Goal: Task Accomplishment & Management: Manage account settings

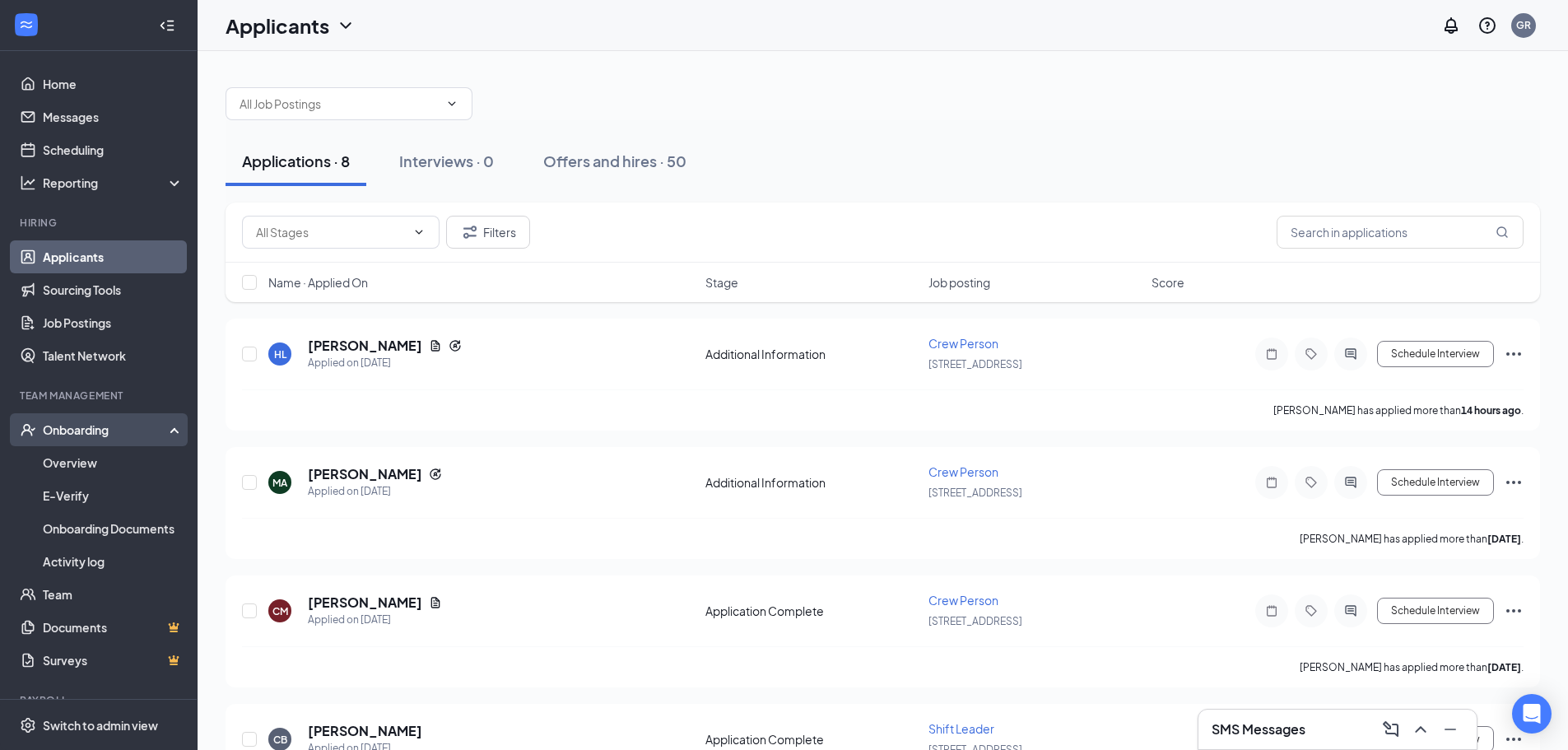
click at [69, 432] on div "Onboarding" at bounding box center [106, 430] width 127 height 16
click at [77, 440] on div "Onboarding" at bounding box center [99, 430] width 197 height 33
click at [80, 466] on link "Overview" at bounding box center [113, 462] width 141 height 33
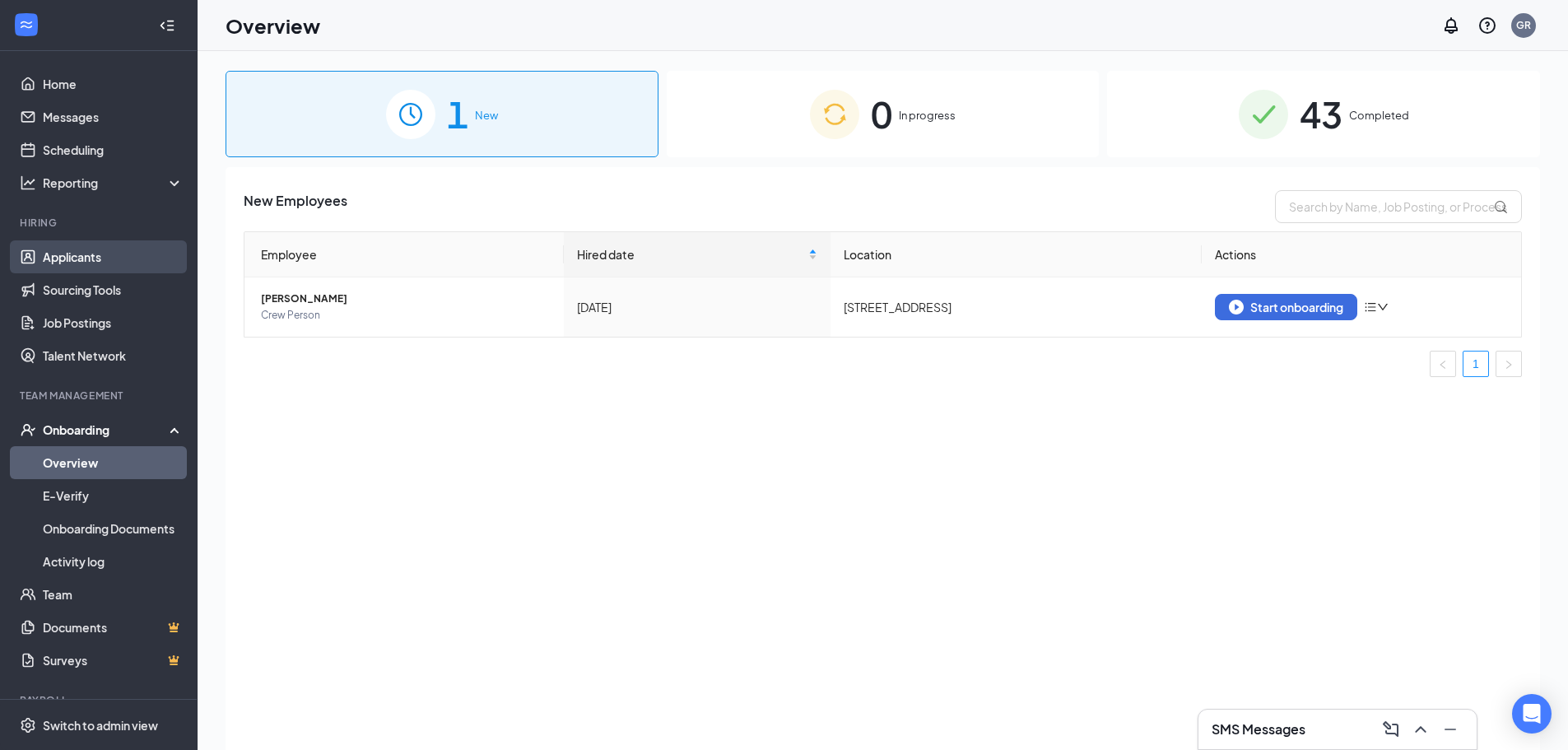
click at [82, 261] on link "Applicants" at bounding box center [113, 257] width 141 height 33
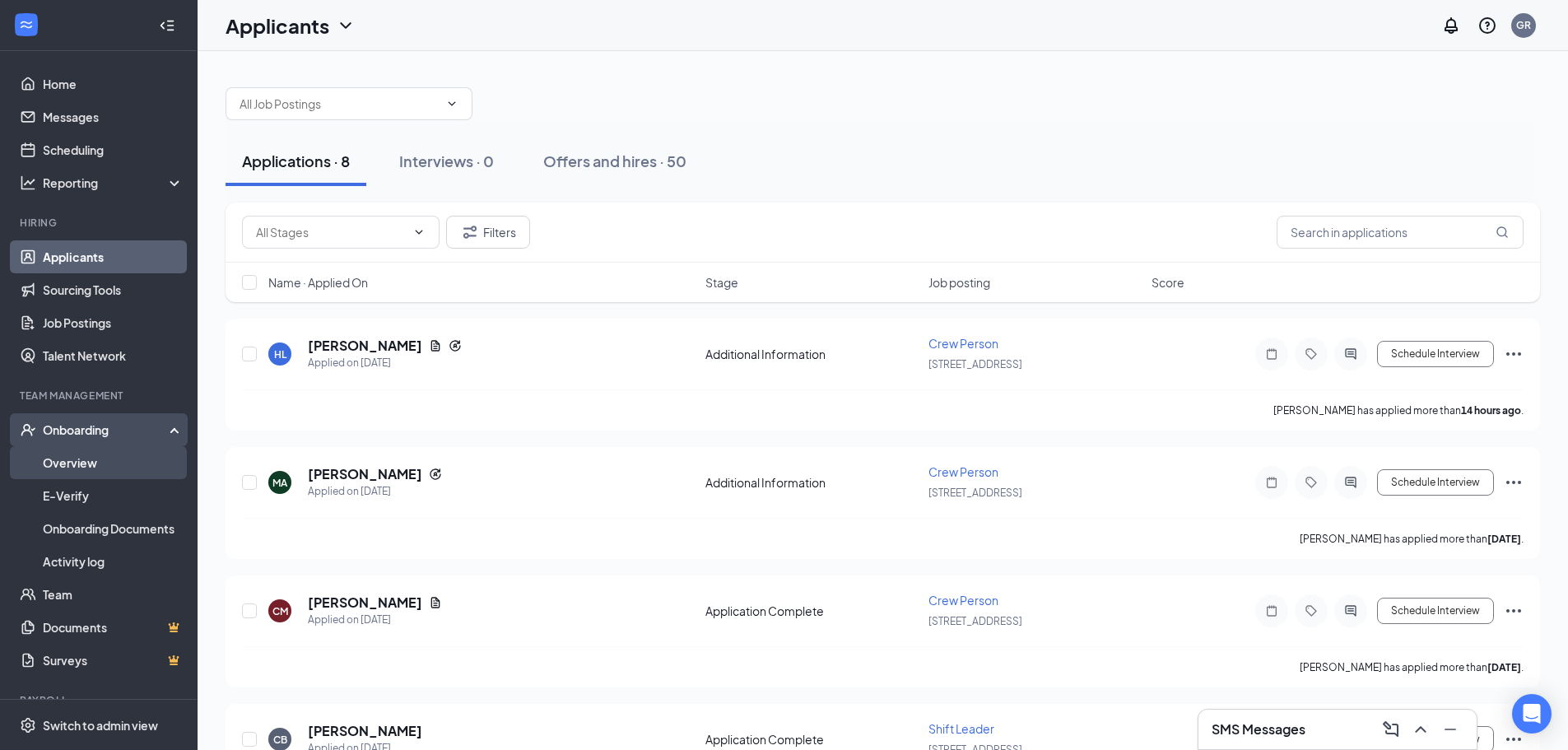
click at [44, 470] on link "Overview" at bounding box center [113, 462] width 141 height 33
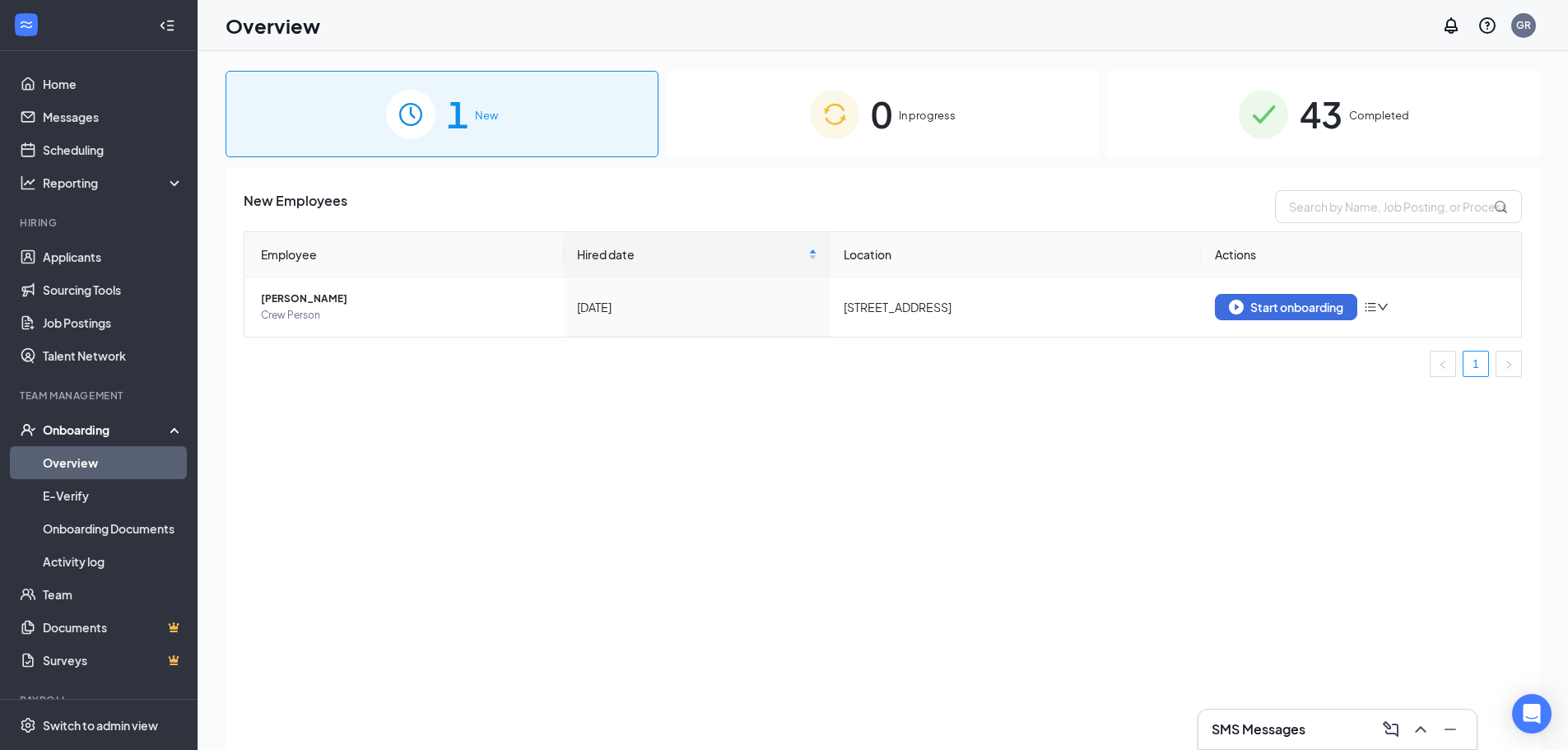
click at [1379, 130] on div "43 Completed" at bounding box center [1323, 114] width 433 height 87
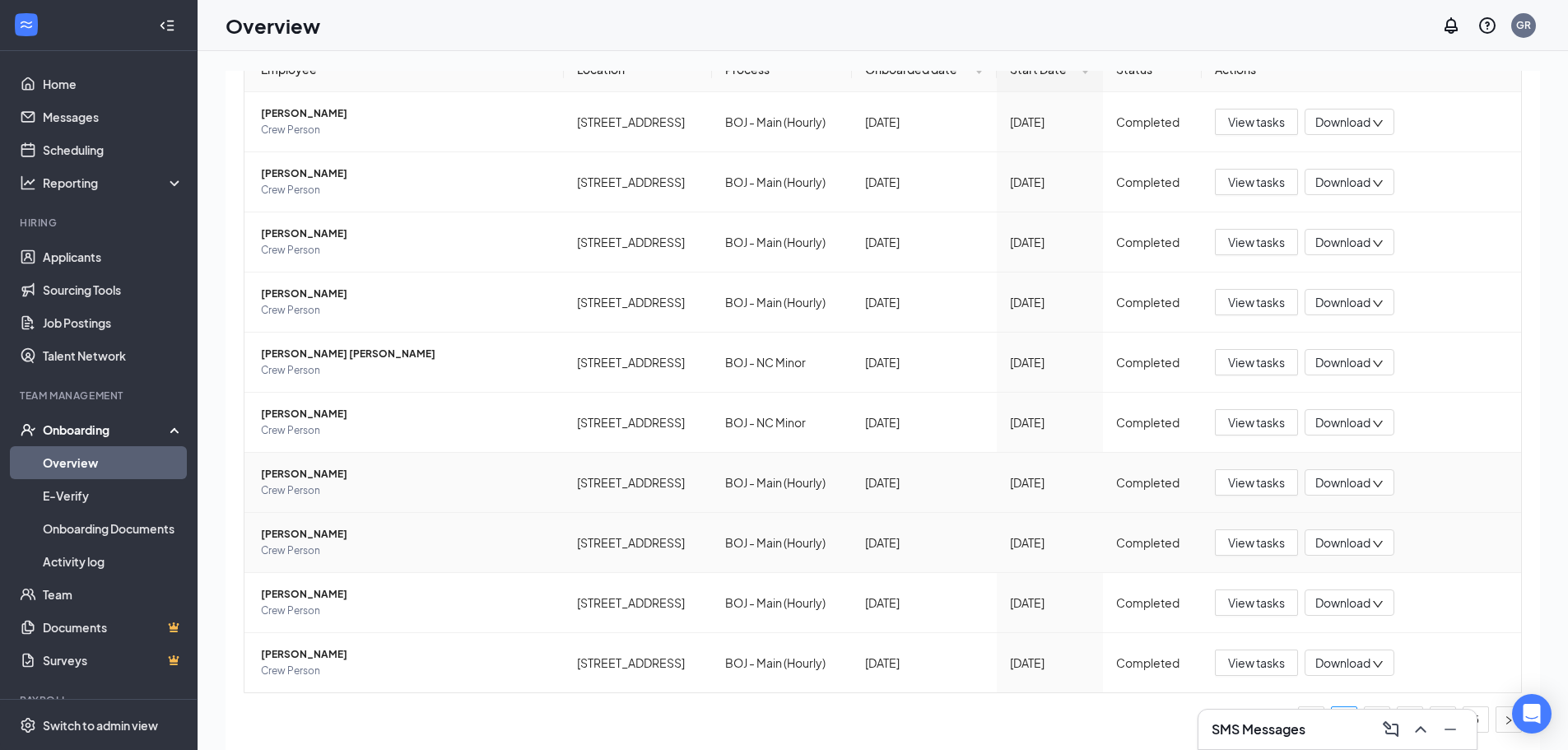
scroll to position [74, 0]
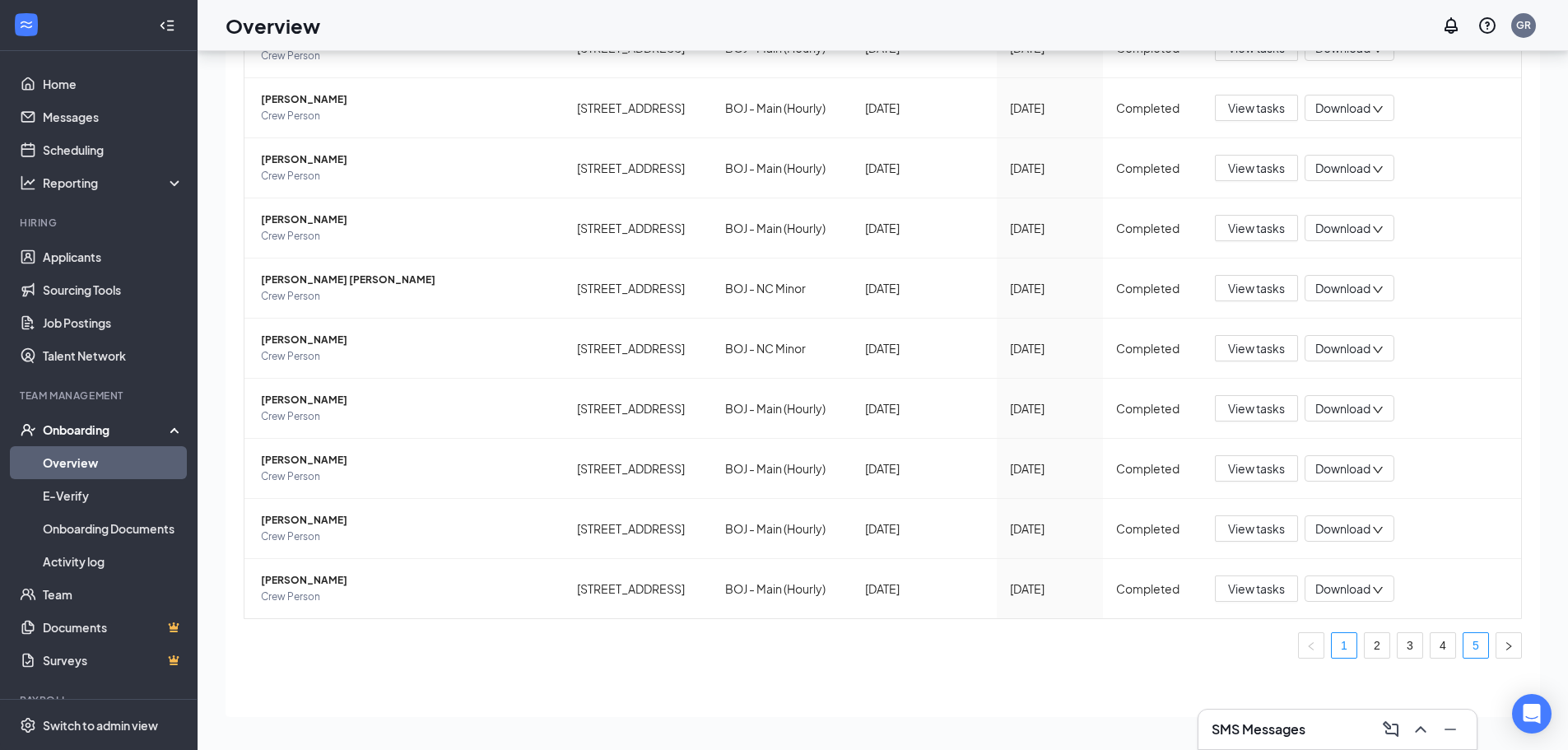
click at [1463, 653] on link "5" at bounding box center [1475, 645] width 24 height 24
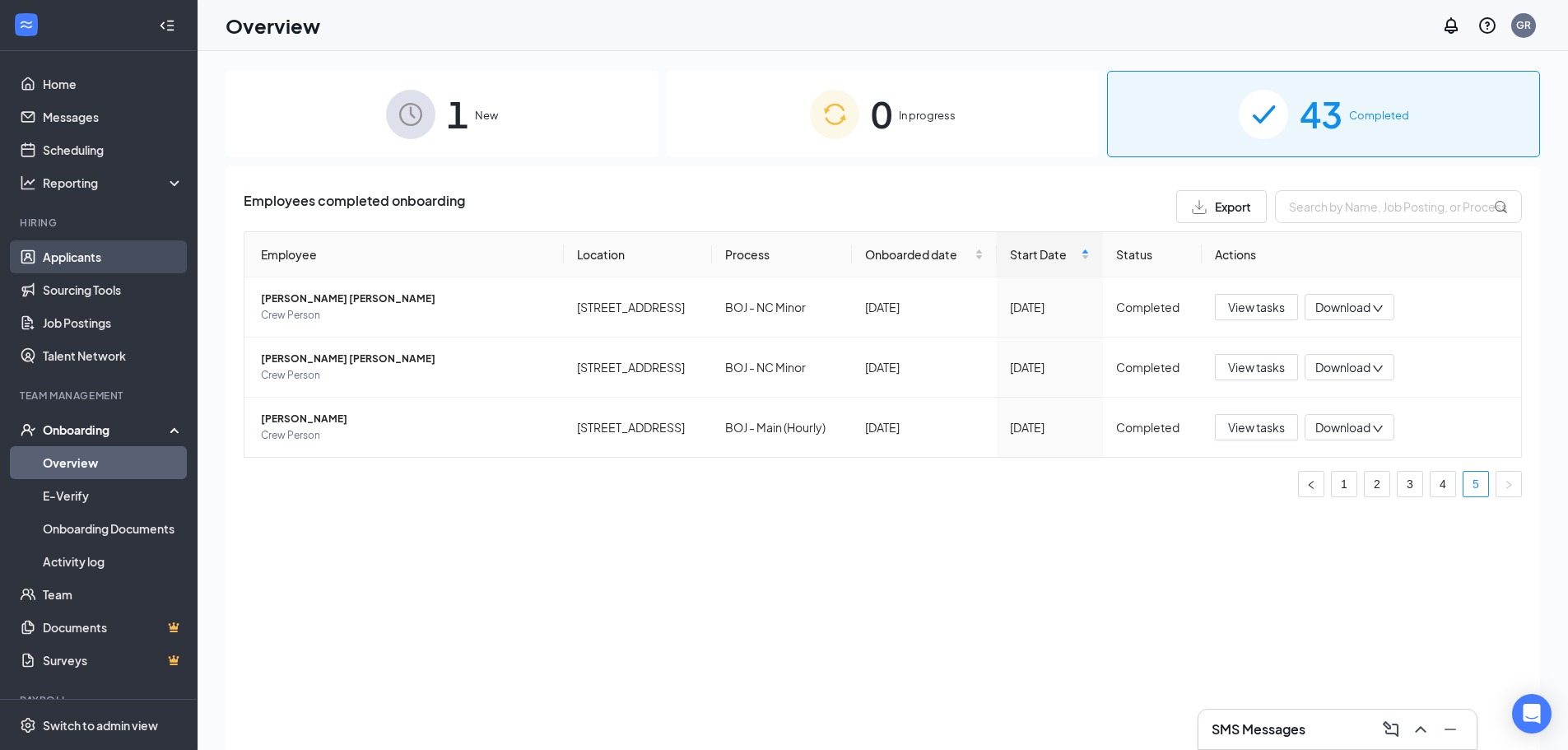
click at [94, 257] on link "Applicants" at bounding box center [113, 257] width 141 height 33
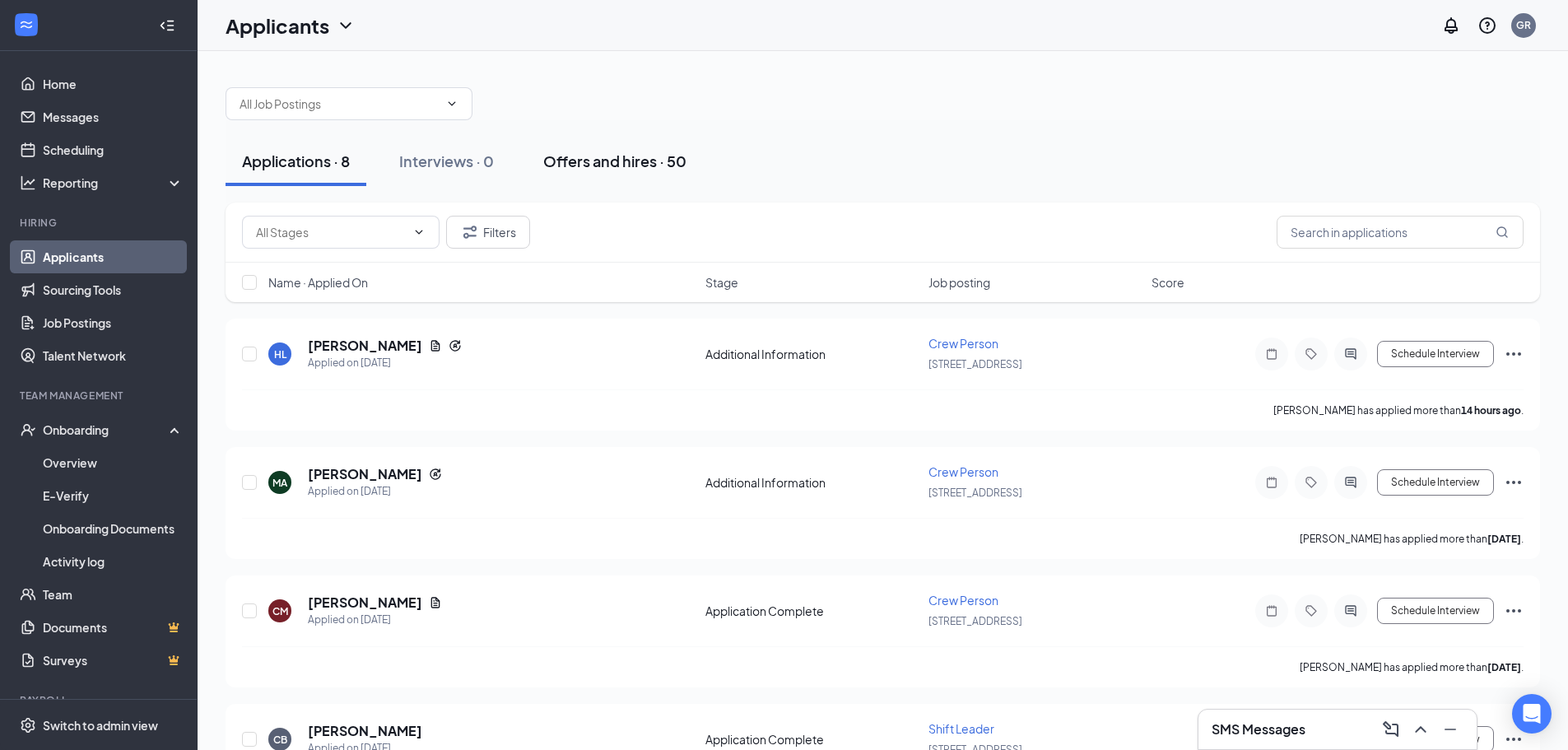
click at [628, 169] on div "Offers and hires · 50" at bounding box center [615, 161] width 143 height 21
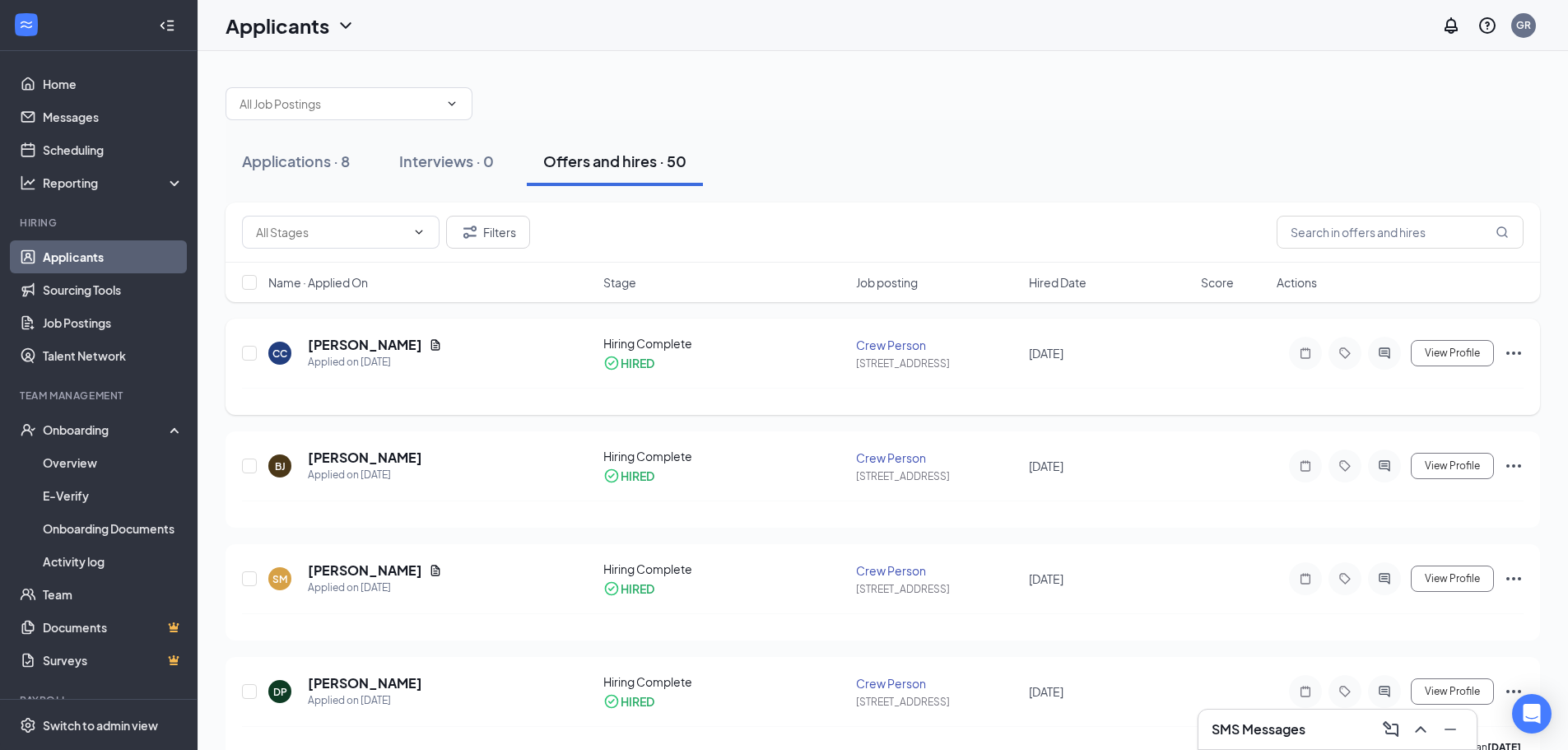
click at [1516, 356] on icon "Ellipses" at bounding box center [1514, 354] width 20 height 20
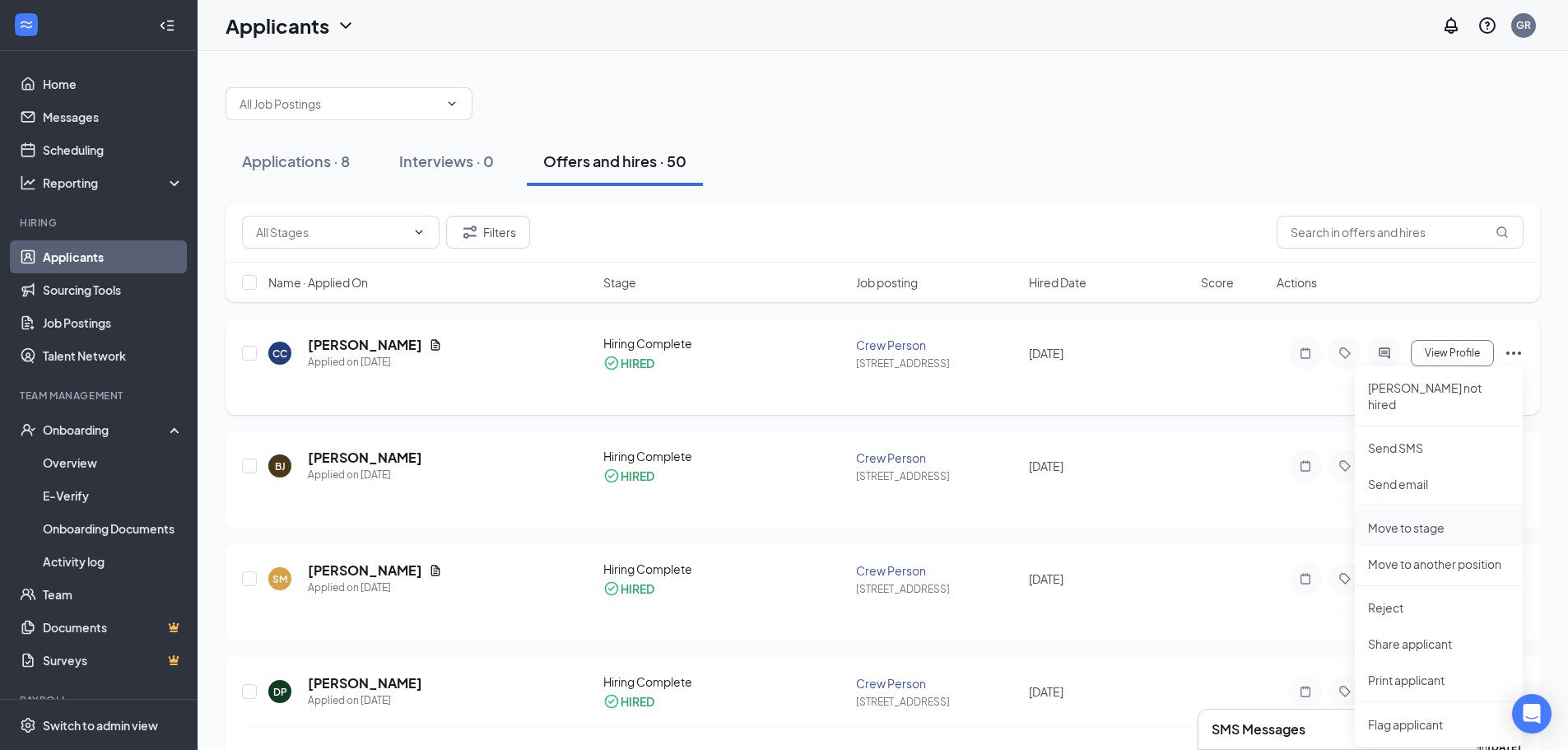
click at [1427, 519] on p "Move to stage" at bounding box center [1439, 527] width 142 height 16
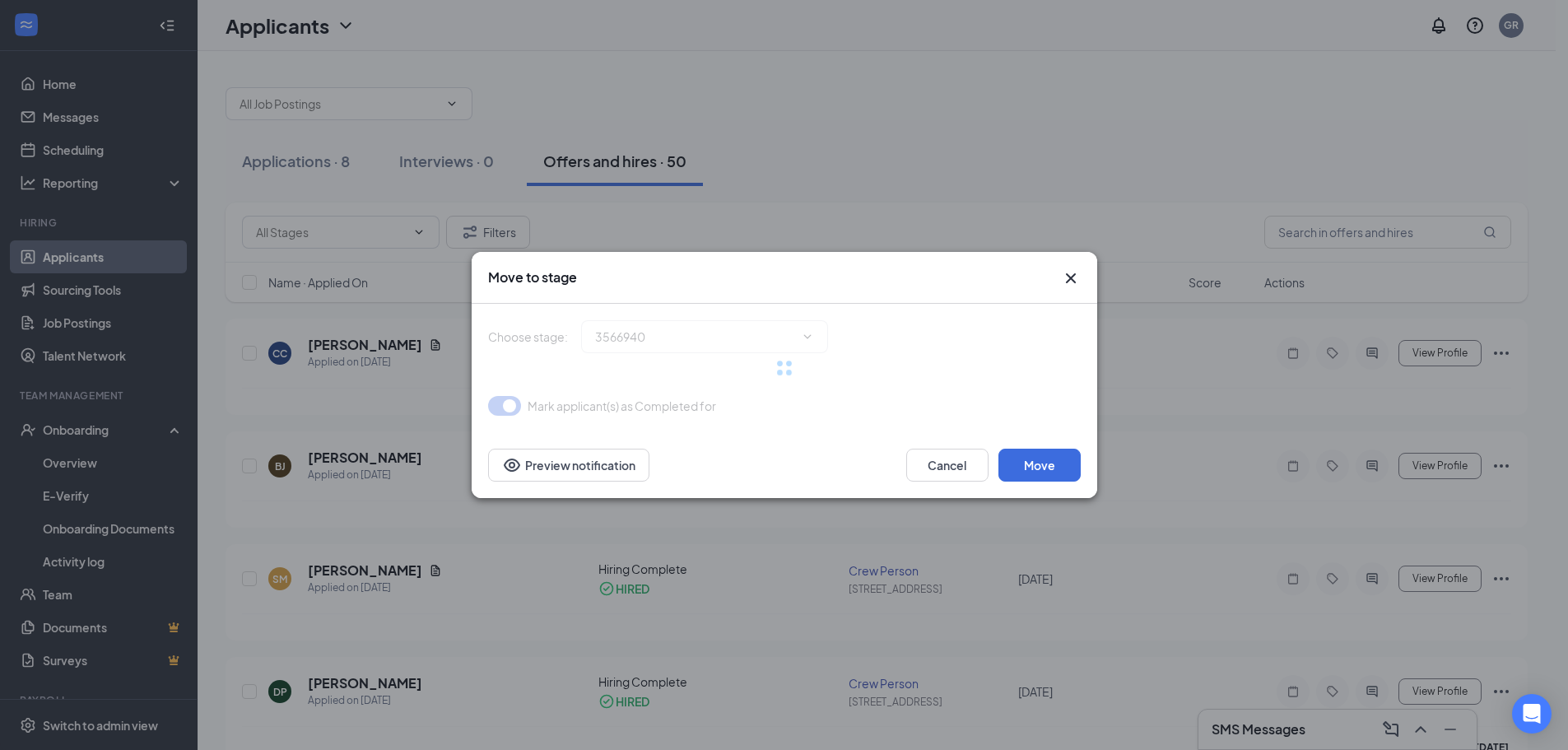
type input "Hiring Complete (current stage)"
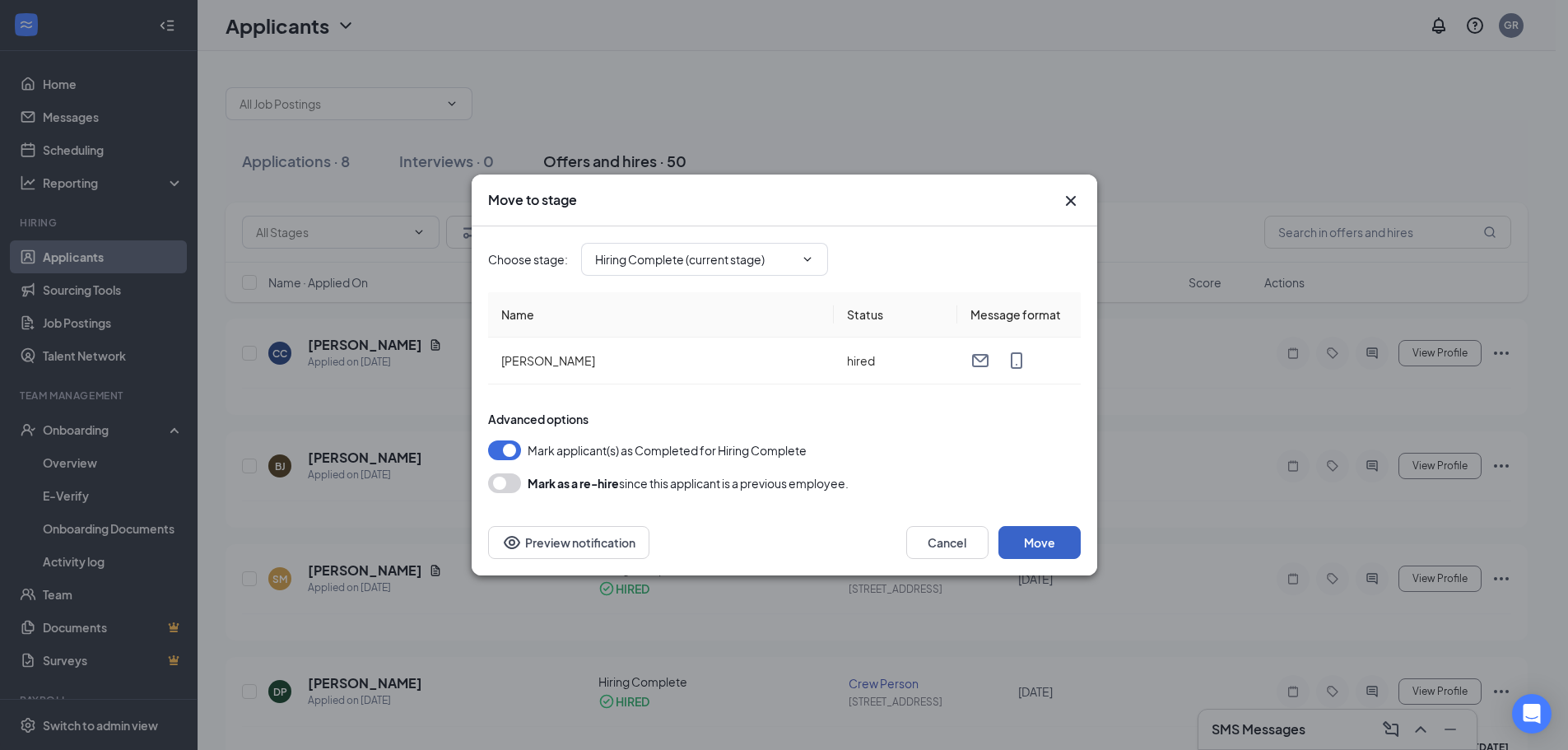
click at [1041, 542] on button "Move" at bounding box center [1039, 543] width 82 height 33
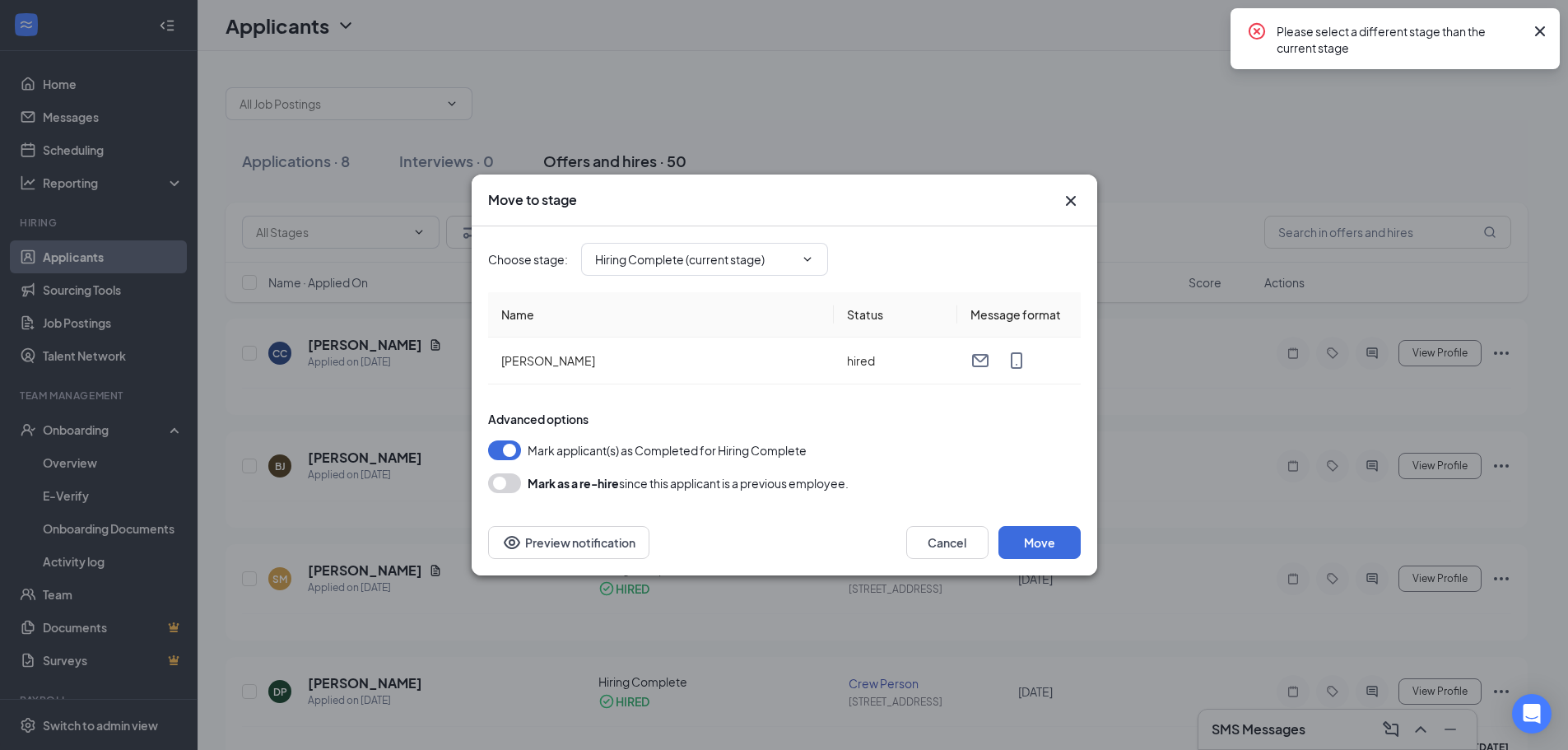
click at [1543, 29] on icon "Cross" at bounding box center [1539, 31] width 10 height 10
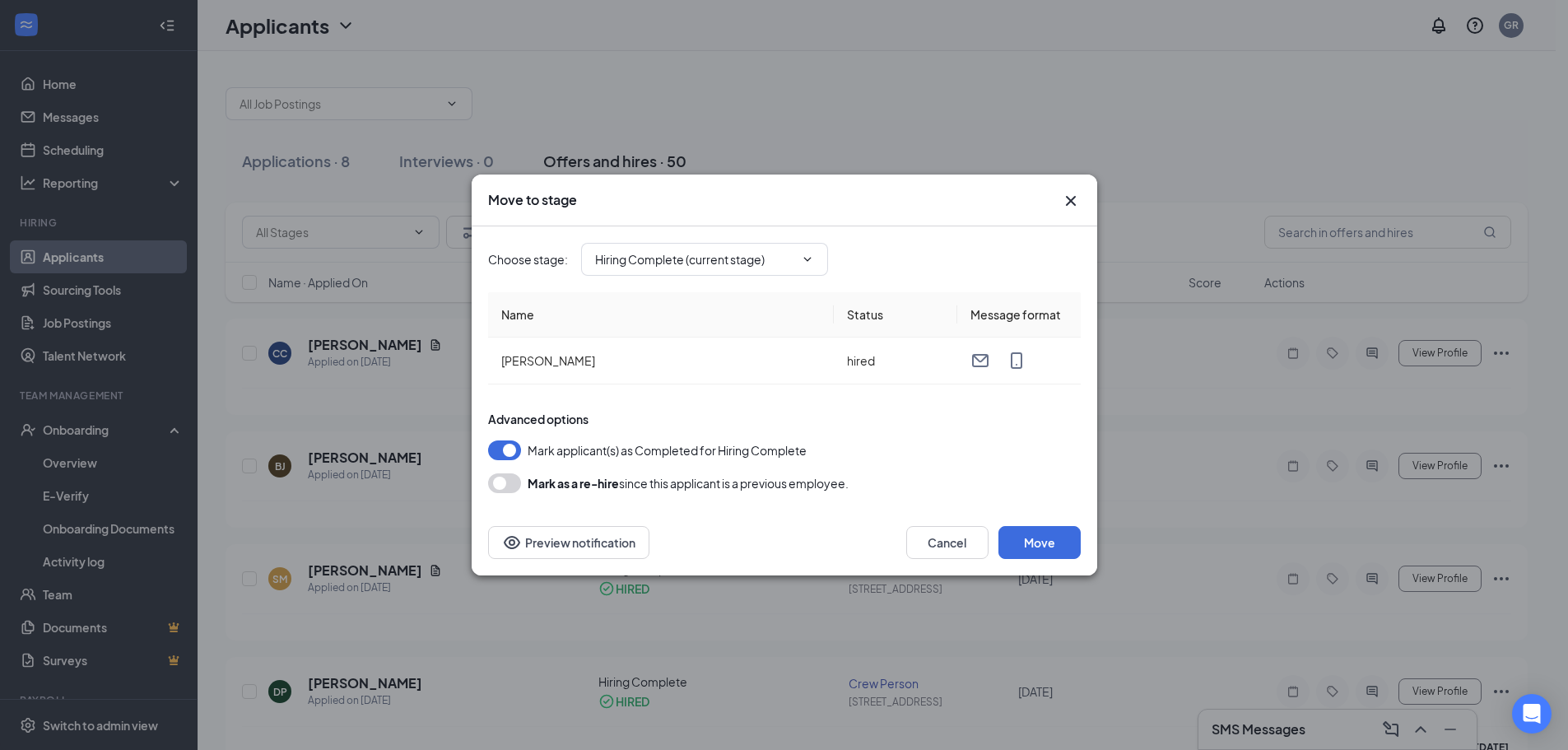
click at [1066, 200] on icon "Cross" at bounding box center [1071, 201] width 20 height 20
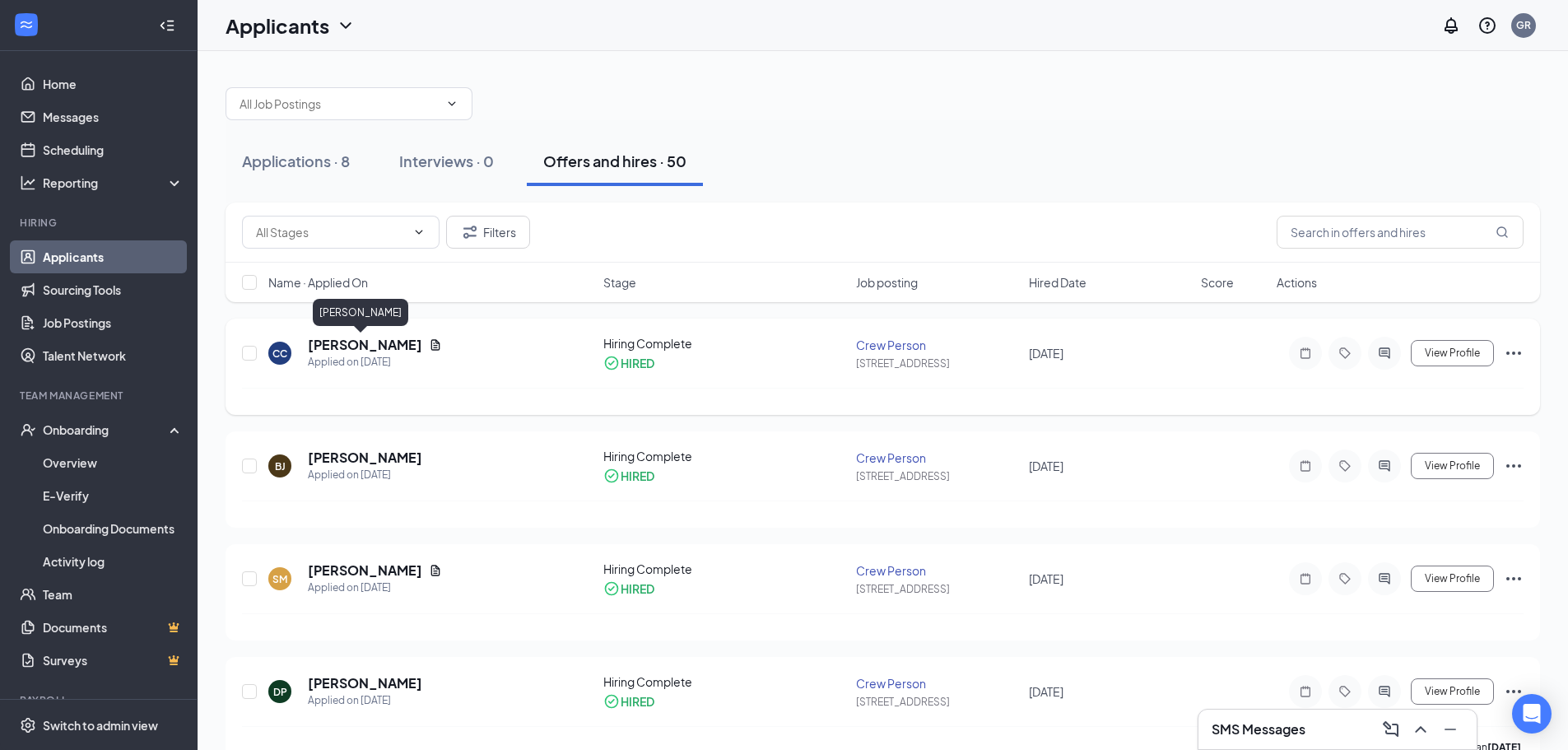
click at [323, 351] on h5 "[PERSON_NAME]" at bounding box center [364, 345] width 115 height 18
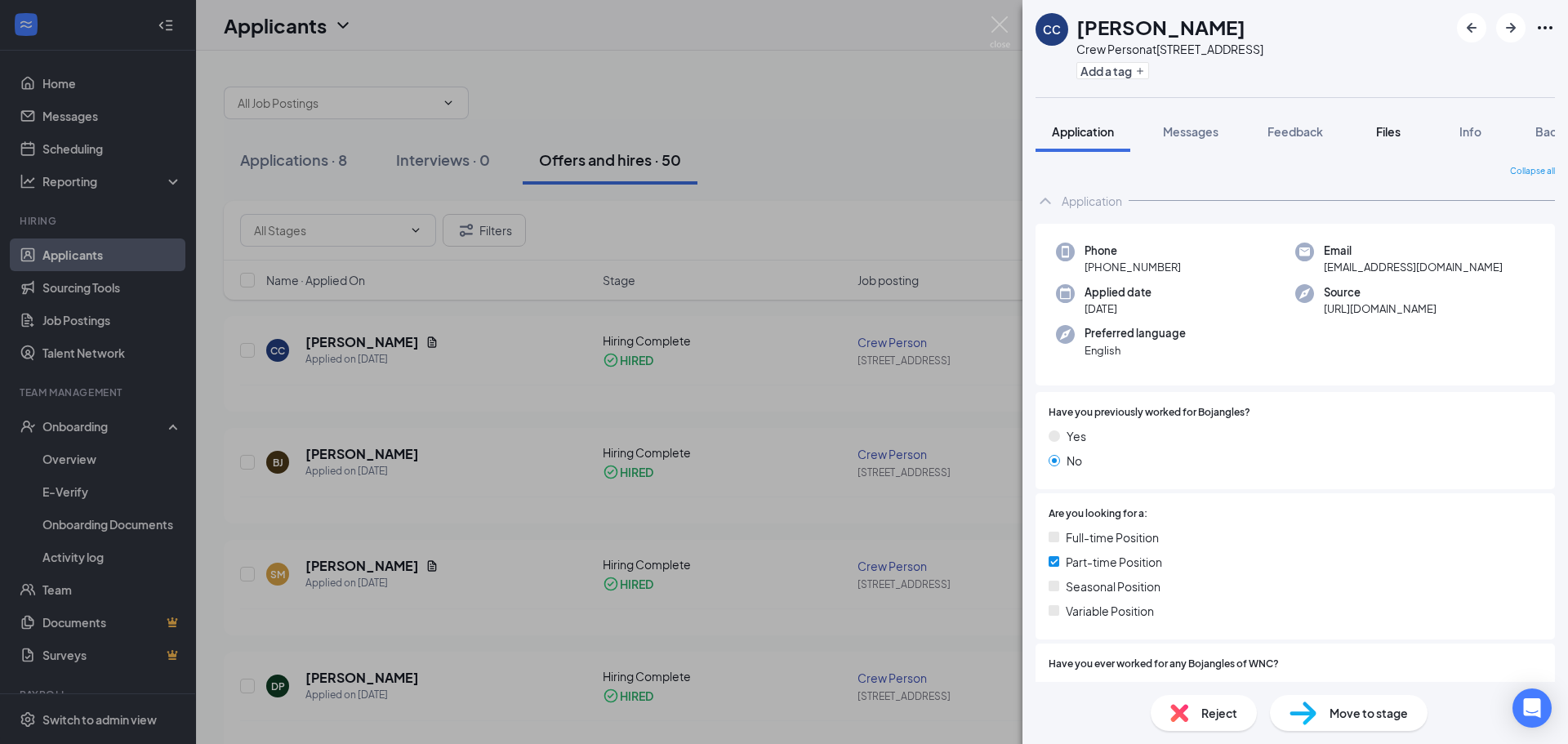
click at [1399, 130] on span "Files" at bounding box center [1388, 131] width 24 height 14
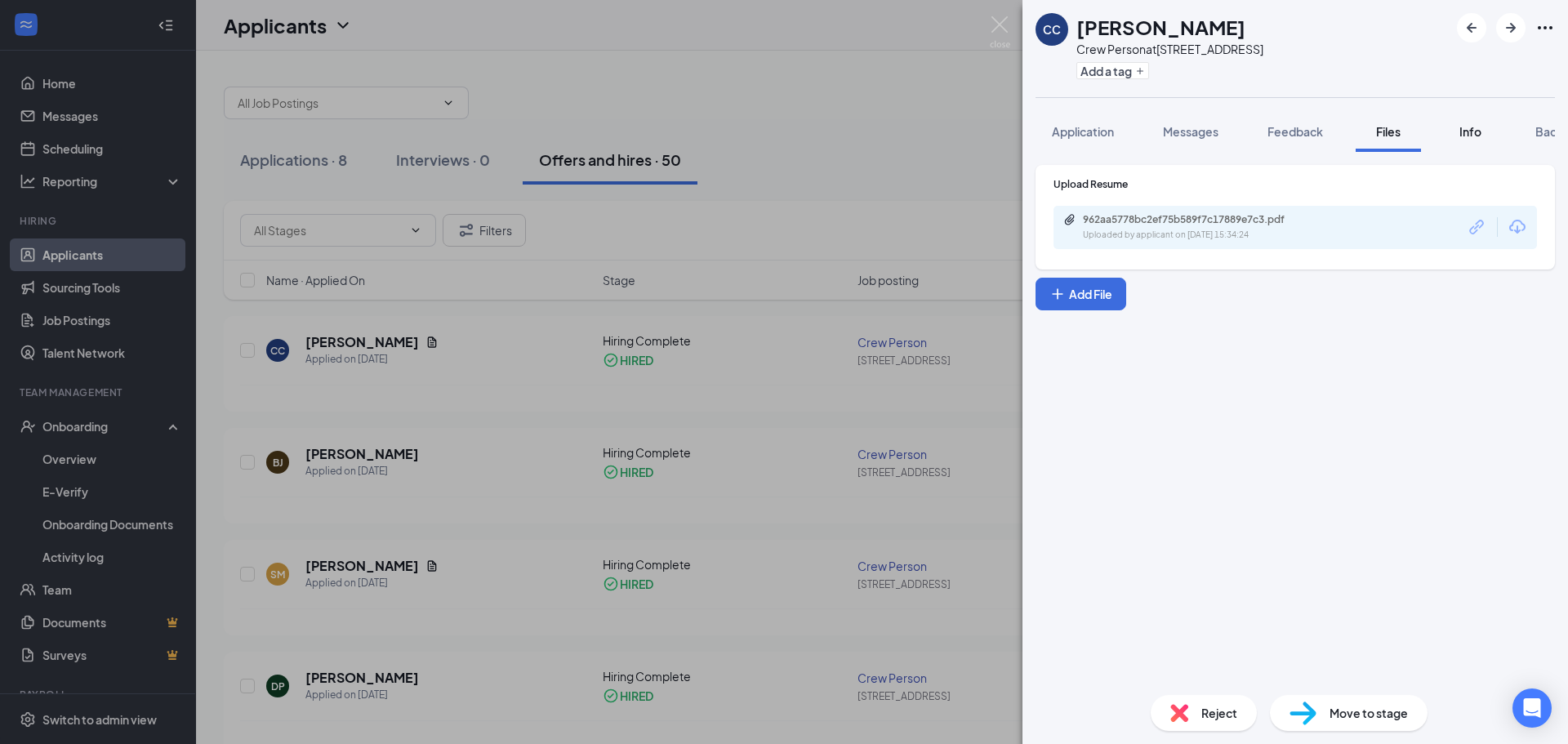
click at [1474, 130] on span "Info" at bounding box center [1469, 131] width 22 height 14
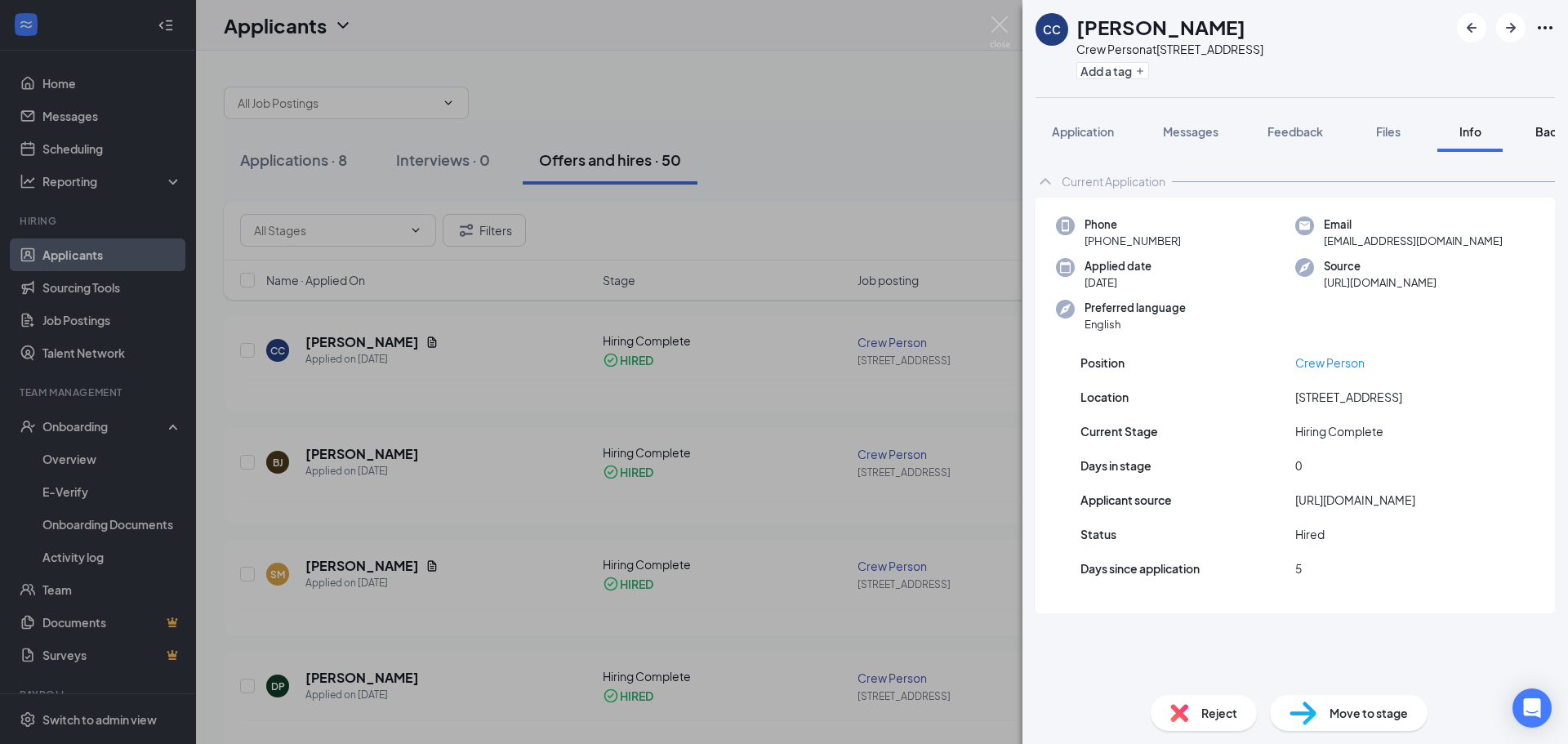
click at [1541, 133] on span "Background" at bounding box center [1568, 131] width 67 height 14
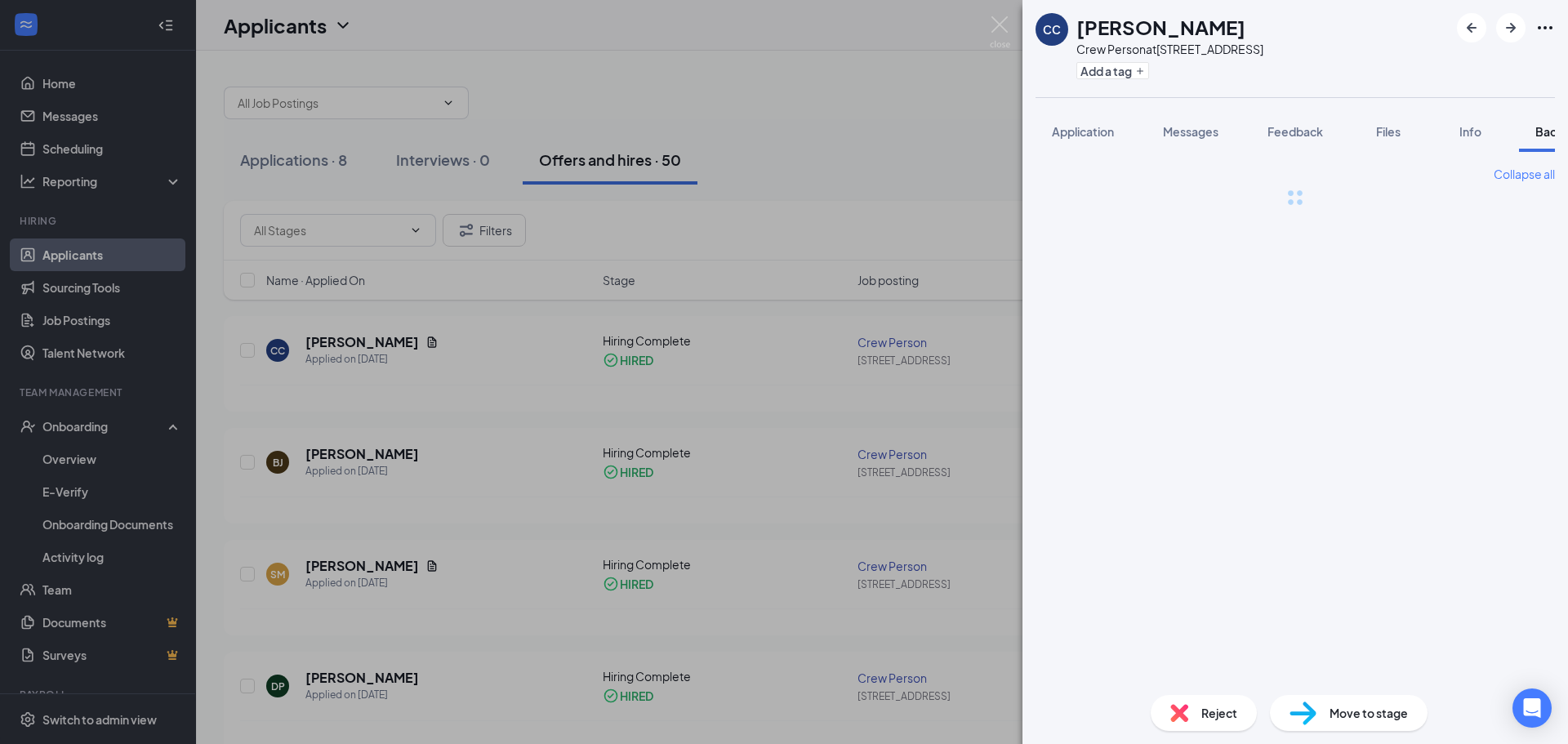
scroll to position [0, 67]
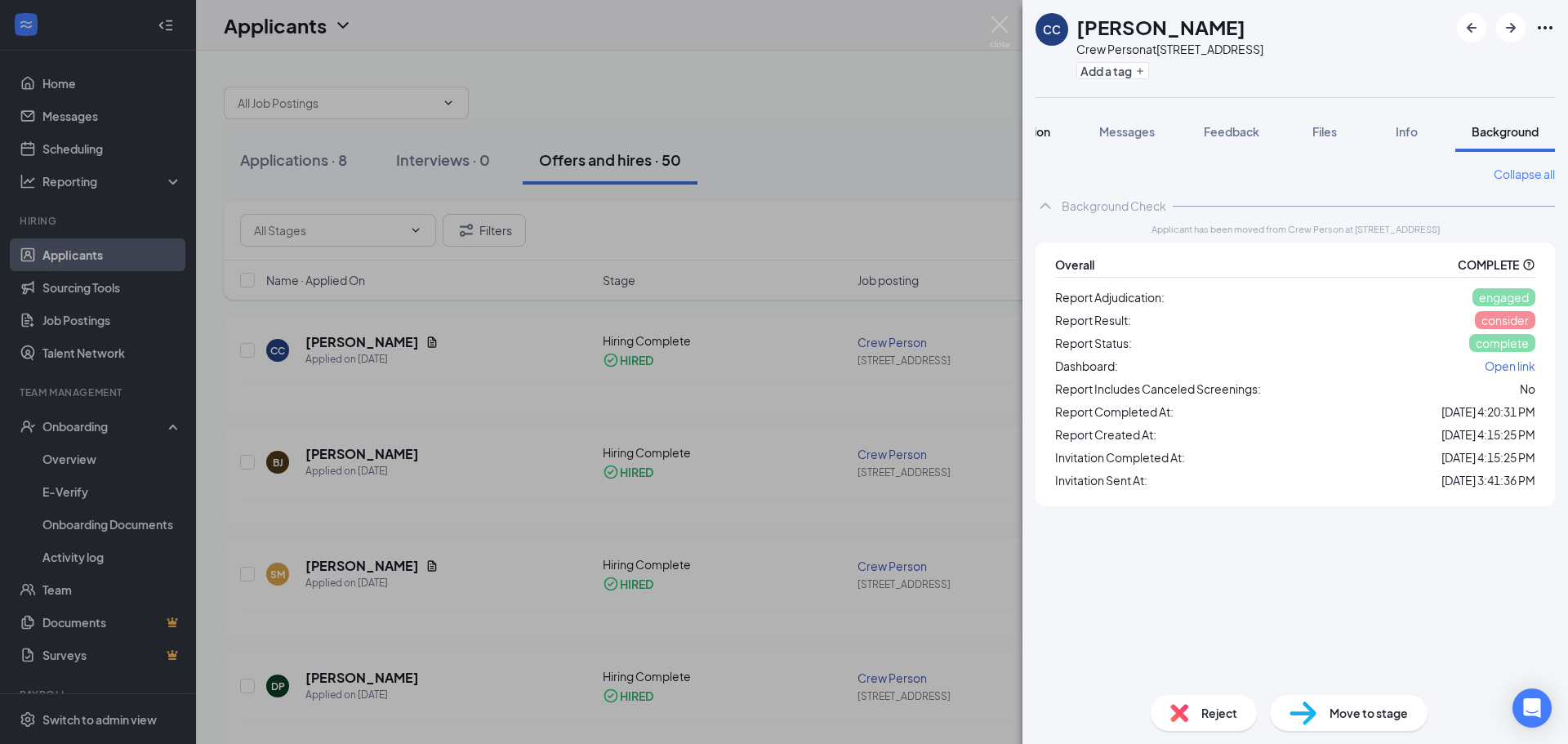
click at [1048, 136] on span "Application" at bounding box center [1018, 131] width 62 height 14
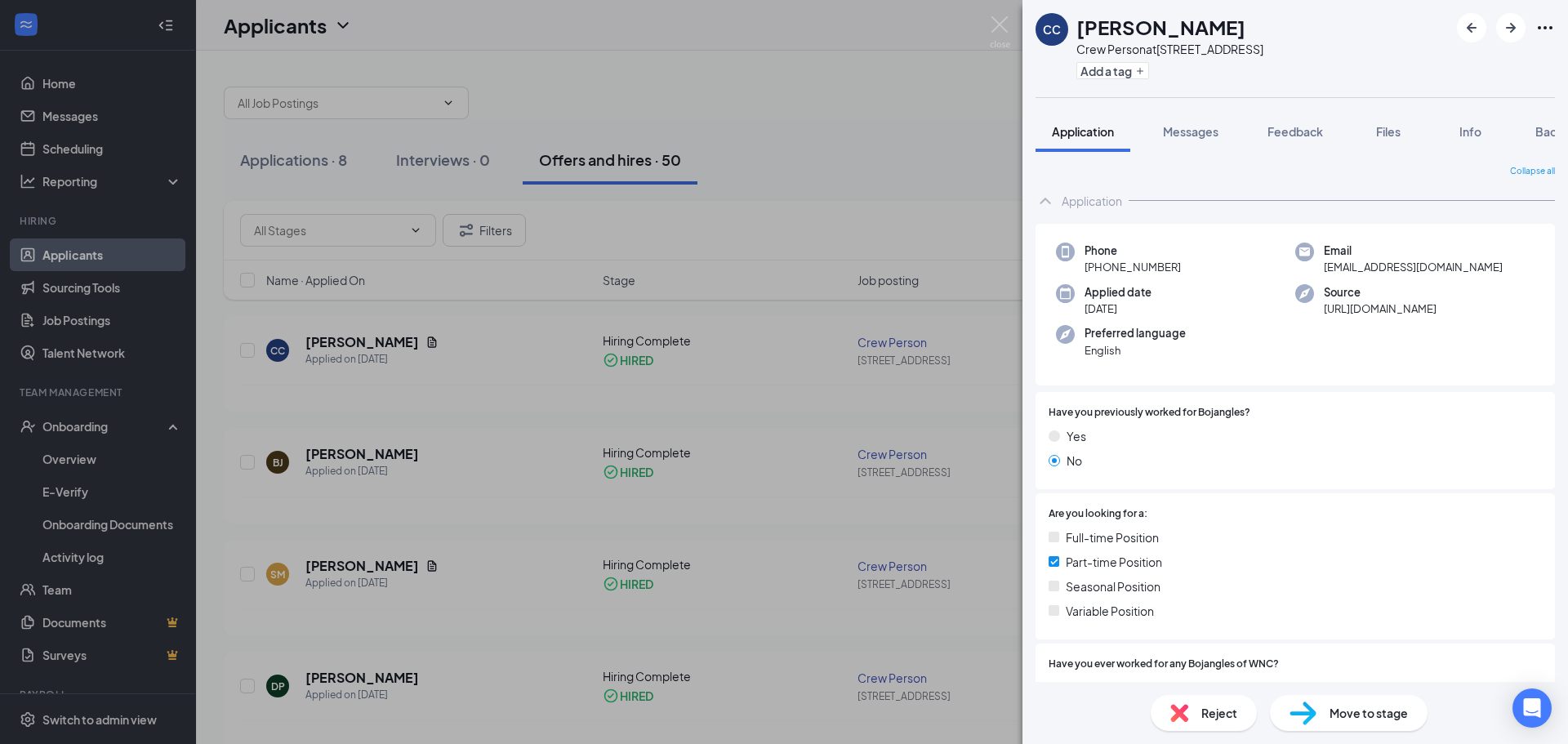
click at [935, 106] on div "CC [PERSON_NAME] Crew Person at [STREET_ADDRESS] Add a tag Application Messages…" at bounding box center [784, 372] width 1568 height 744
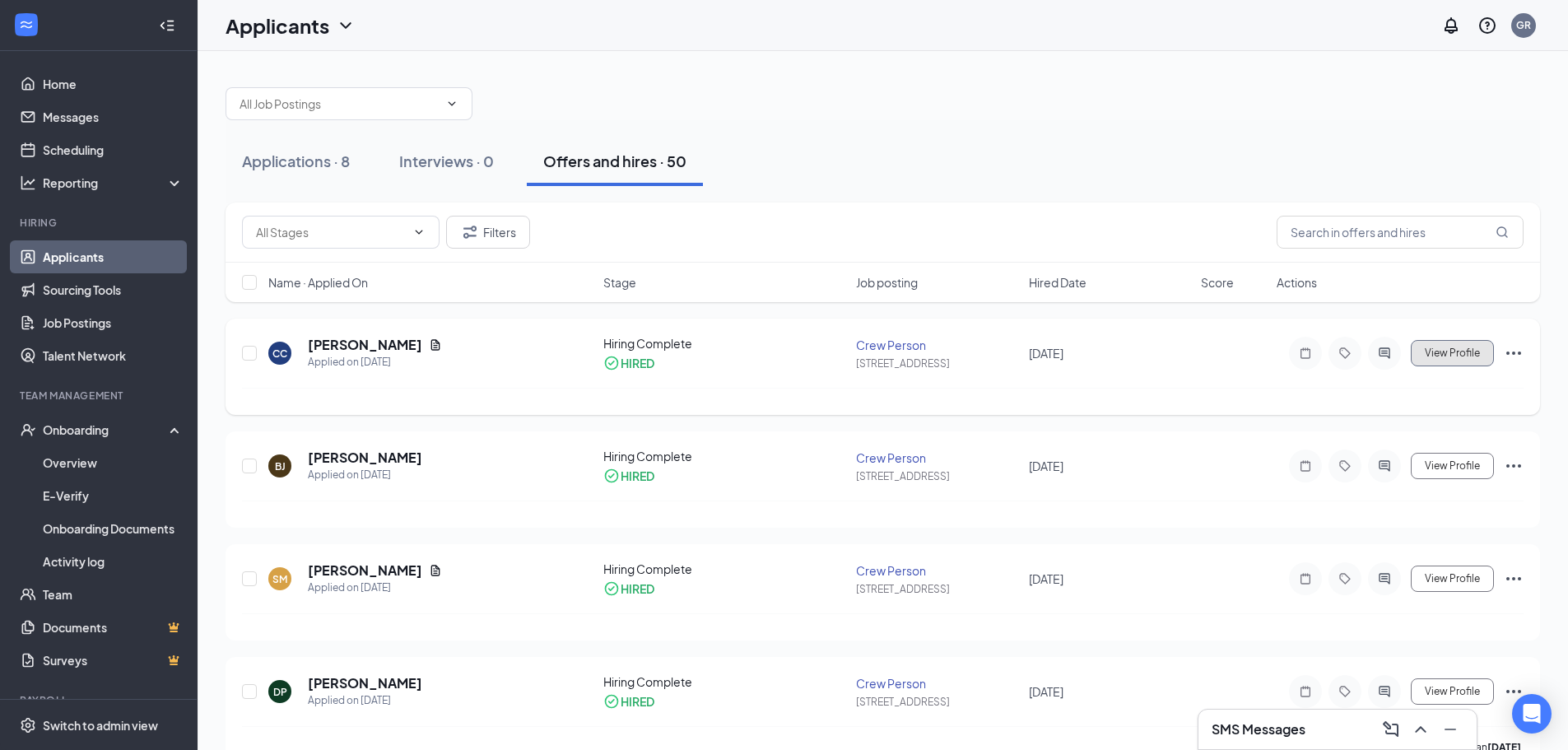
click at [1459, 353] on span "View Profile" at bounding box center [1451, 353] width 55 height 12
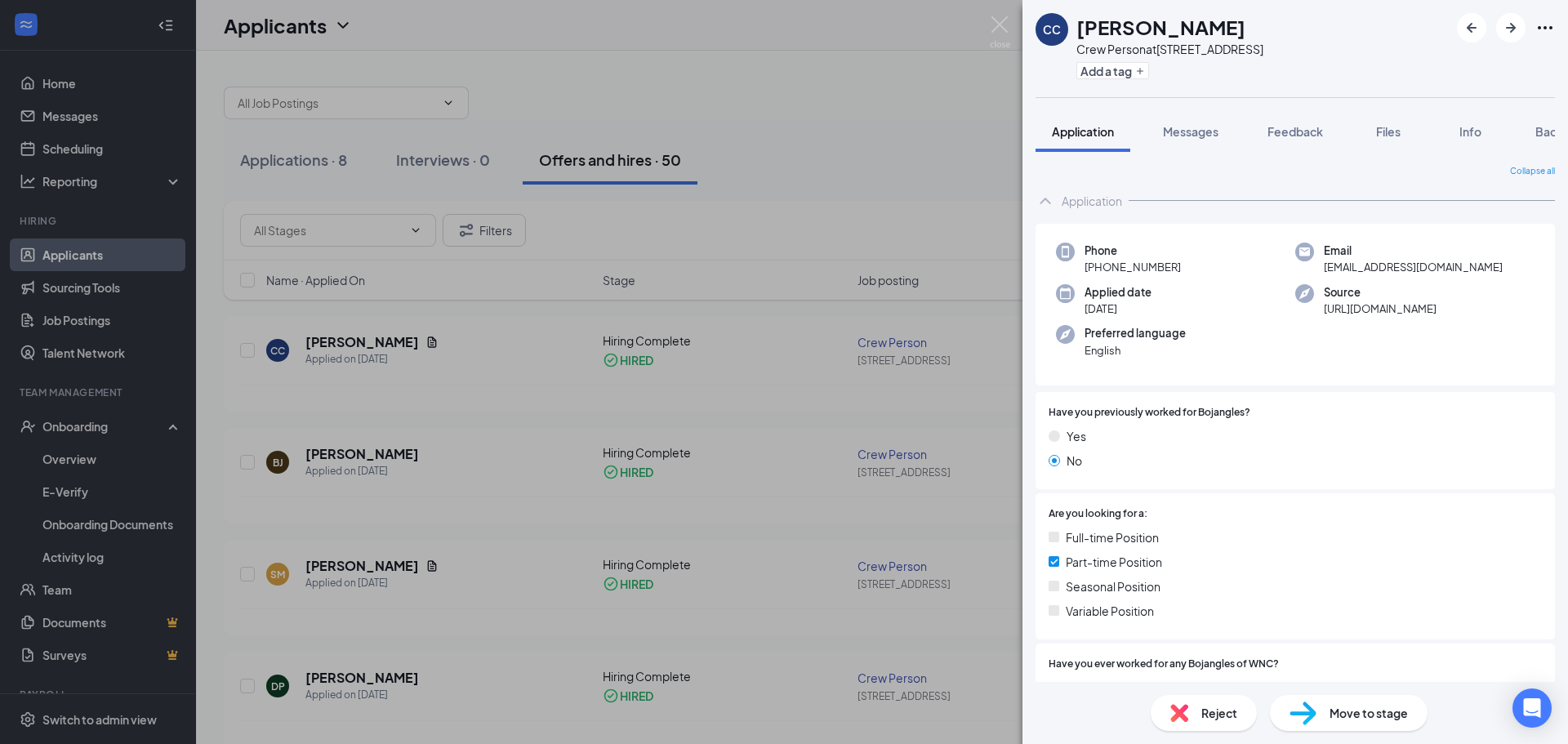
click at [1013, 39] on div "CC [PERSON_NAME] Crew Person at [STREET_ADDRESS] Add a tag Application Messages…" at bounding box center [784, 372] width 1568 height 744
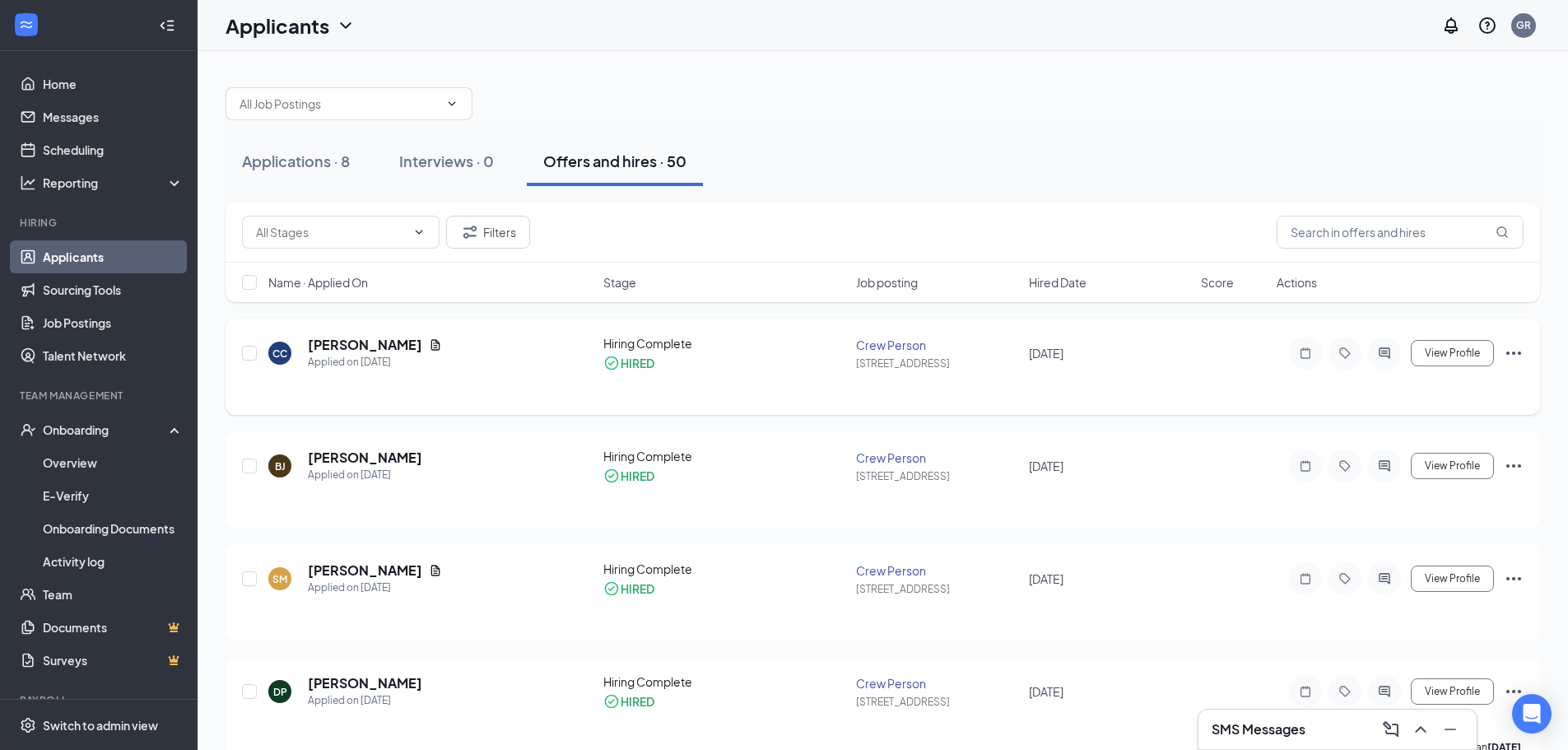
click at [1510, 353] on icon "Ellipses" at bounding box center [1514, 354] width 20 height 20
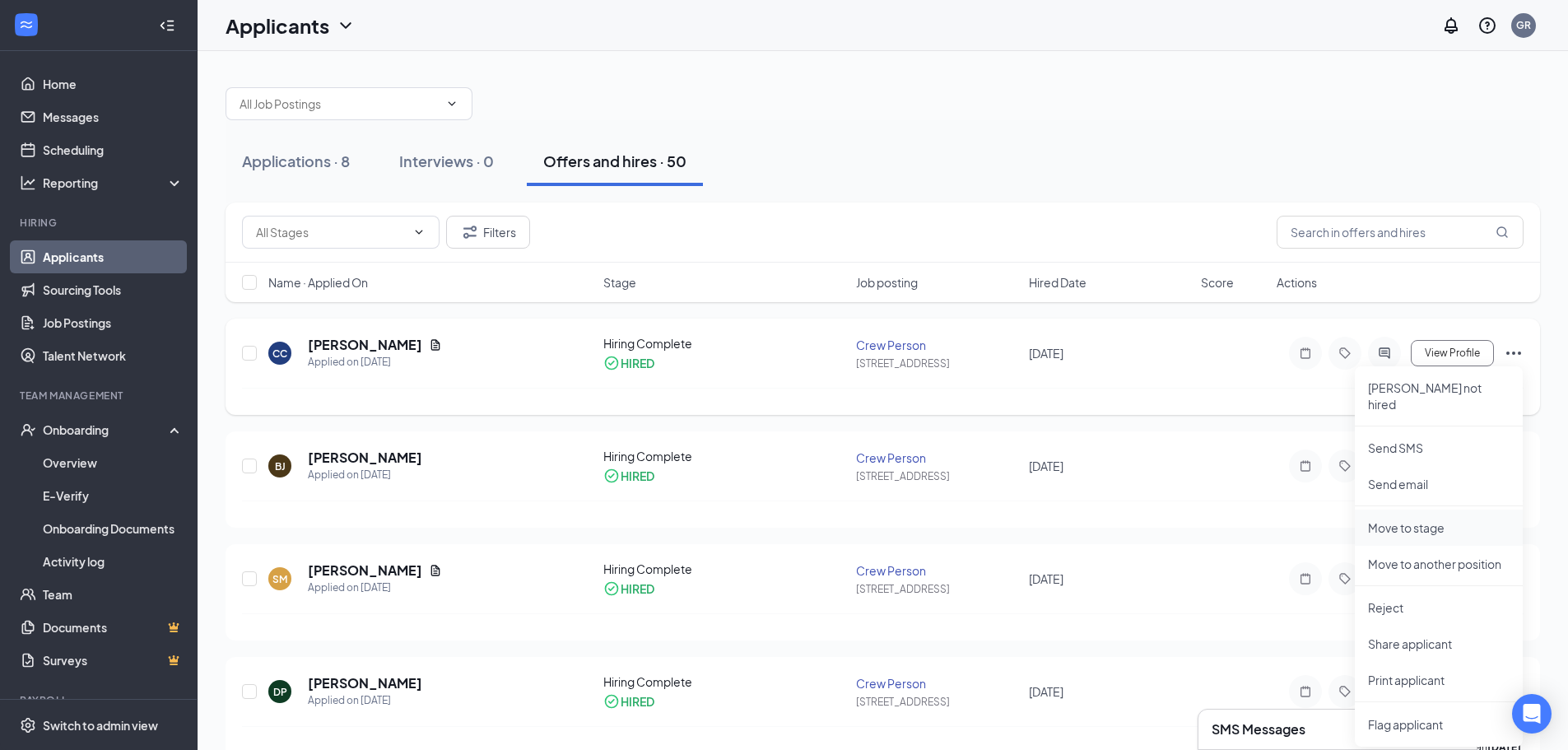
click at [1420, 519] on p "Move to stage" at bounding box center [1439, 527] width 142 height 16
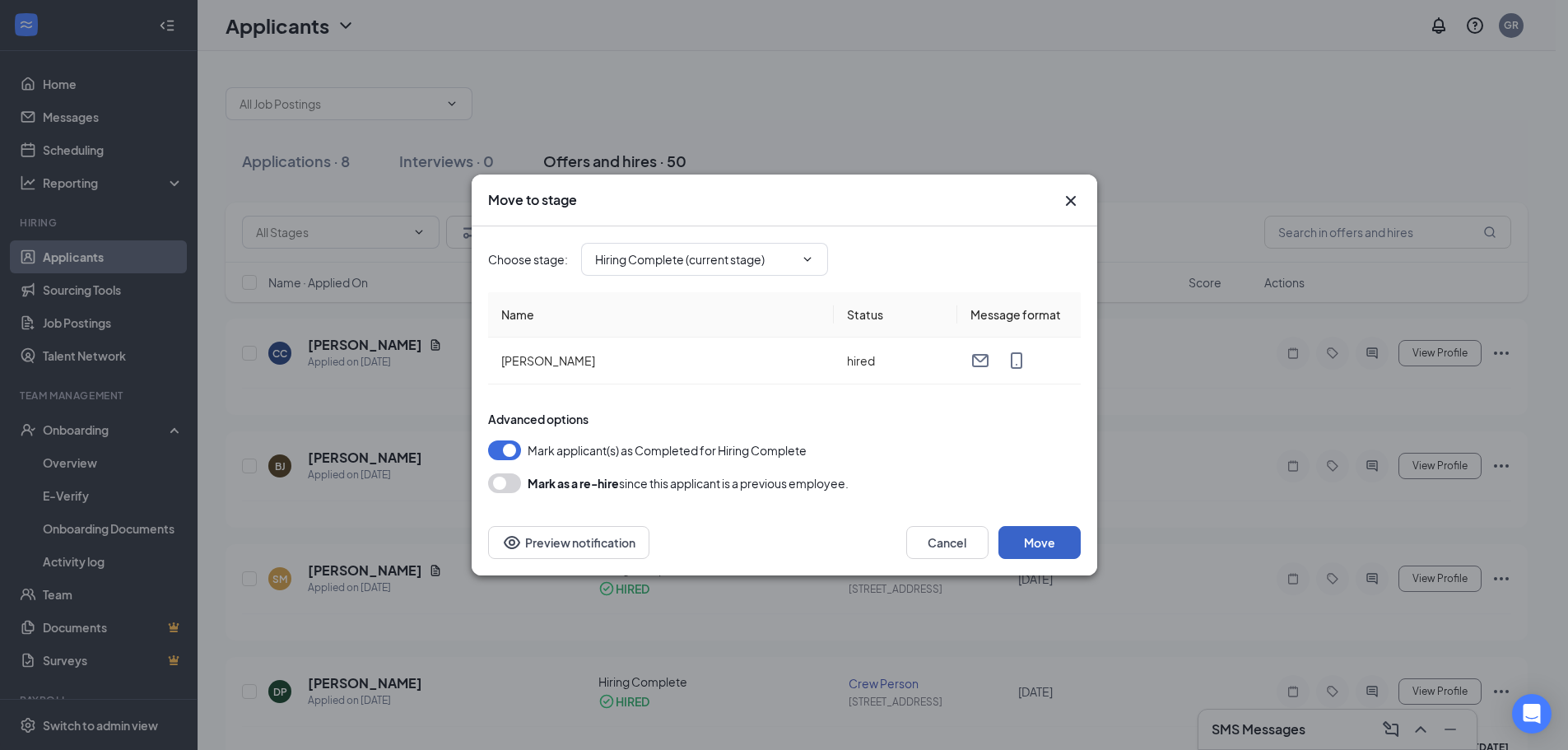
click at [1061, 547] on button "Move" at bounding box center [1039, 543] width 82 height 33
click at [1043, 534] on button "Move" at bounding box center [1039, 543] width 82 height 33
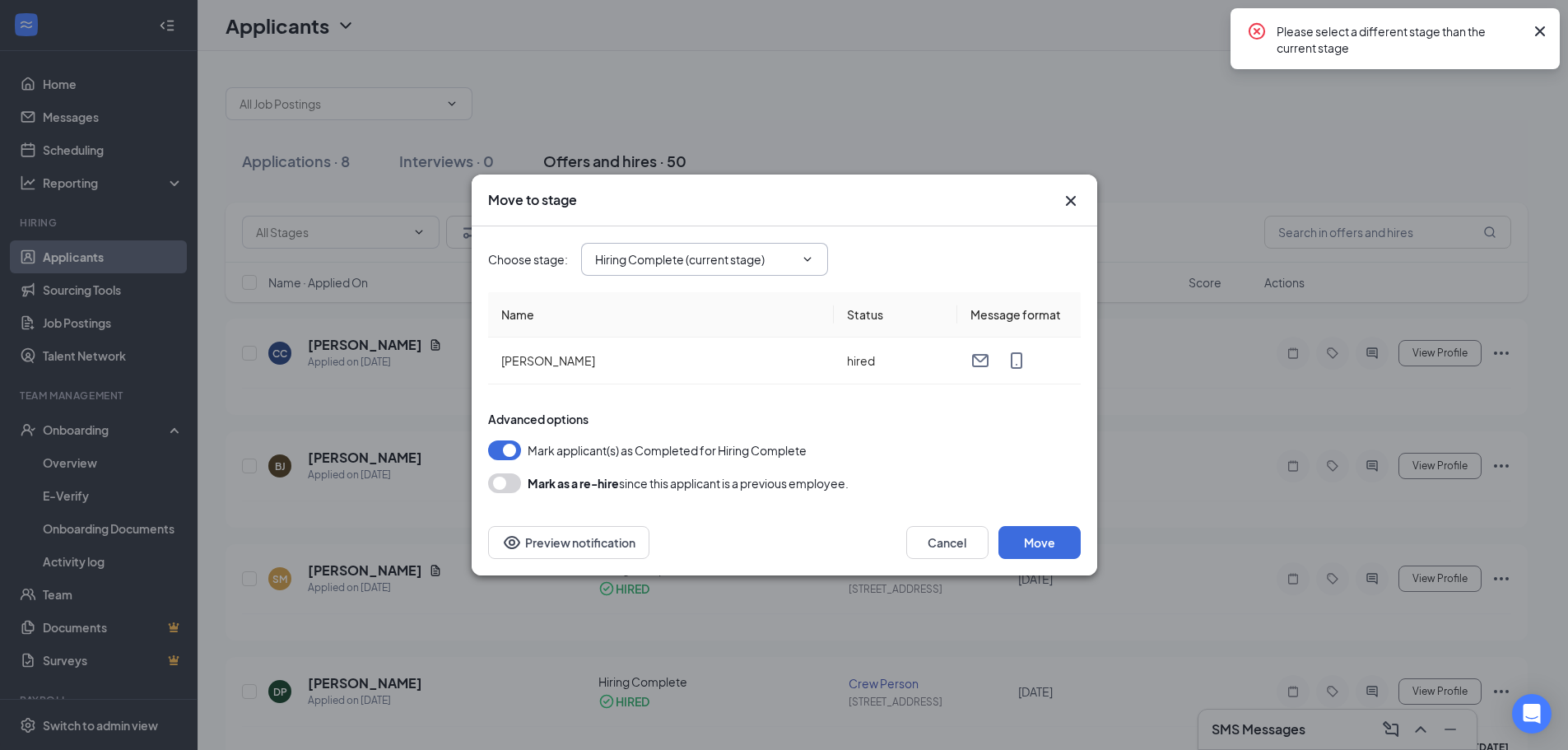
click at [813, 257] on icon "ChevronDown" at bounding box center [808, 259] width 14 height 14
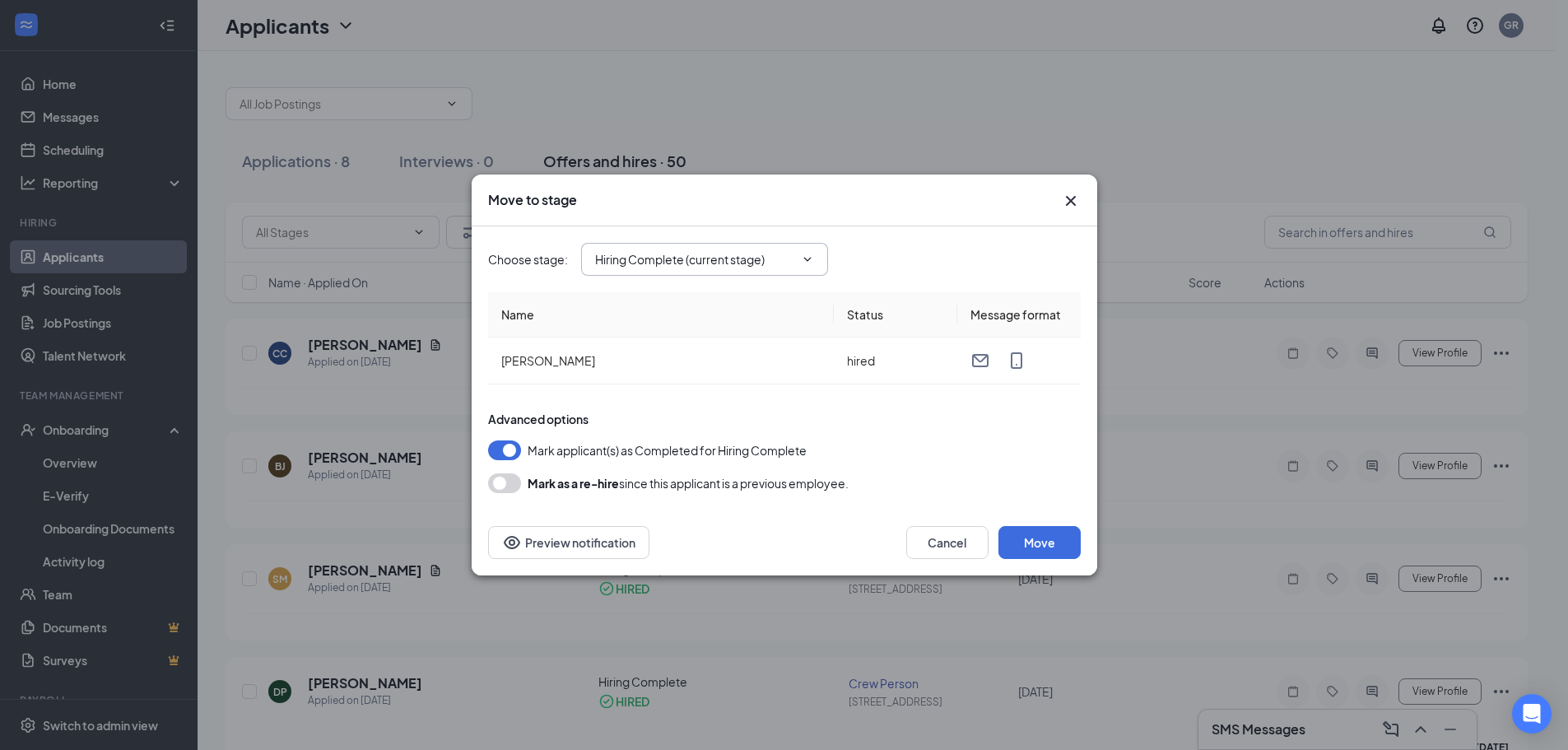
click at [804, 261] on icon "ChevronDown" at bounding box center [808, 259] width 14 height 14
click at [501, 481] on button "button" at bounding box center [505, 483] width 33 height 20
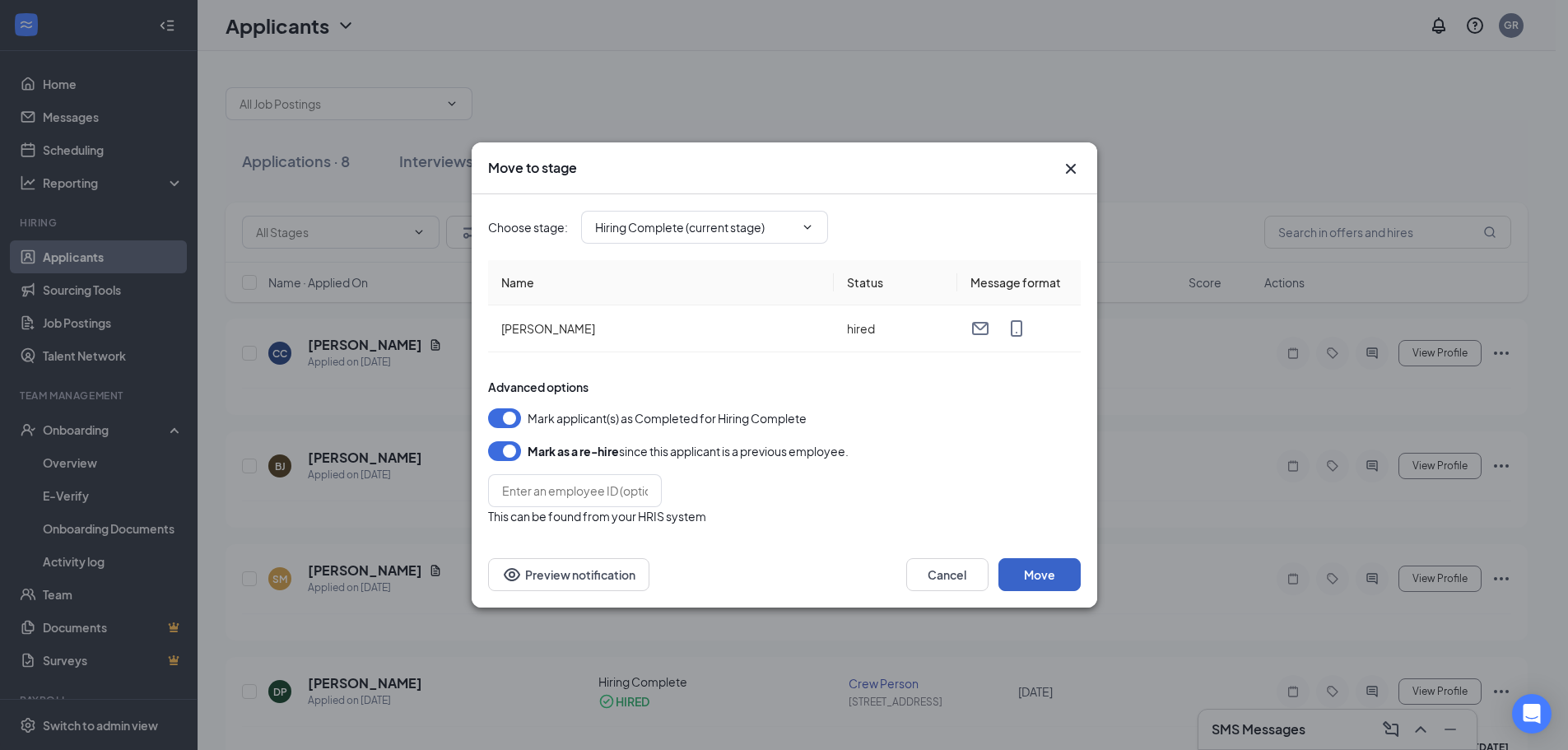
click at [1030, 561] on button "Move" at bounding box center [1039, 574] width 82 height 33
click at [1356, 125] on div "Move to stage Choose stage : Hiring Complete (current stage) Name Status Messag…" at bounding box center [784, 375] width 1568 height 750
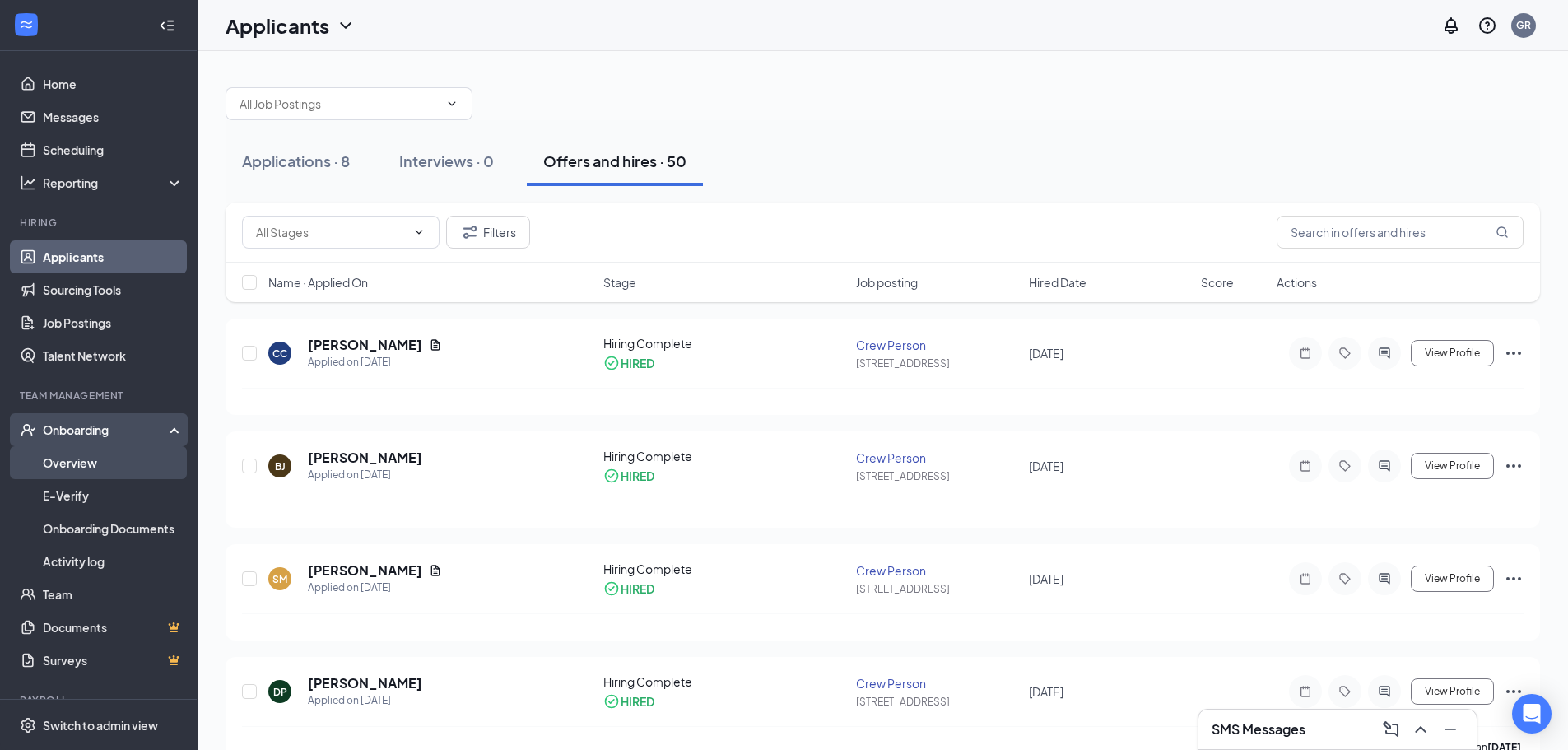
click at [90, 460] on link "Overview" at bounding box center [113, 462] width 141 height 33
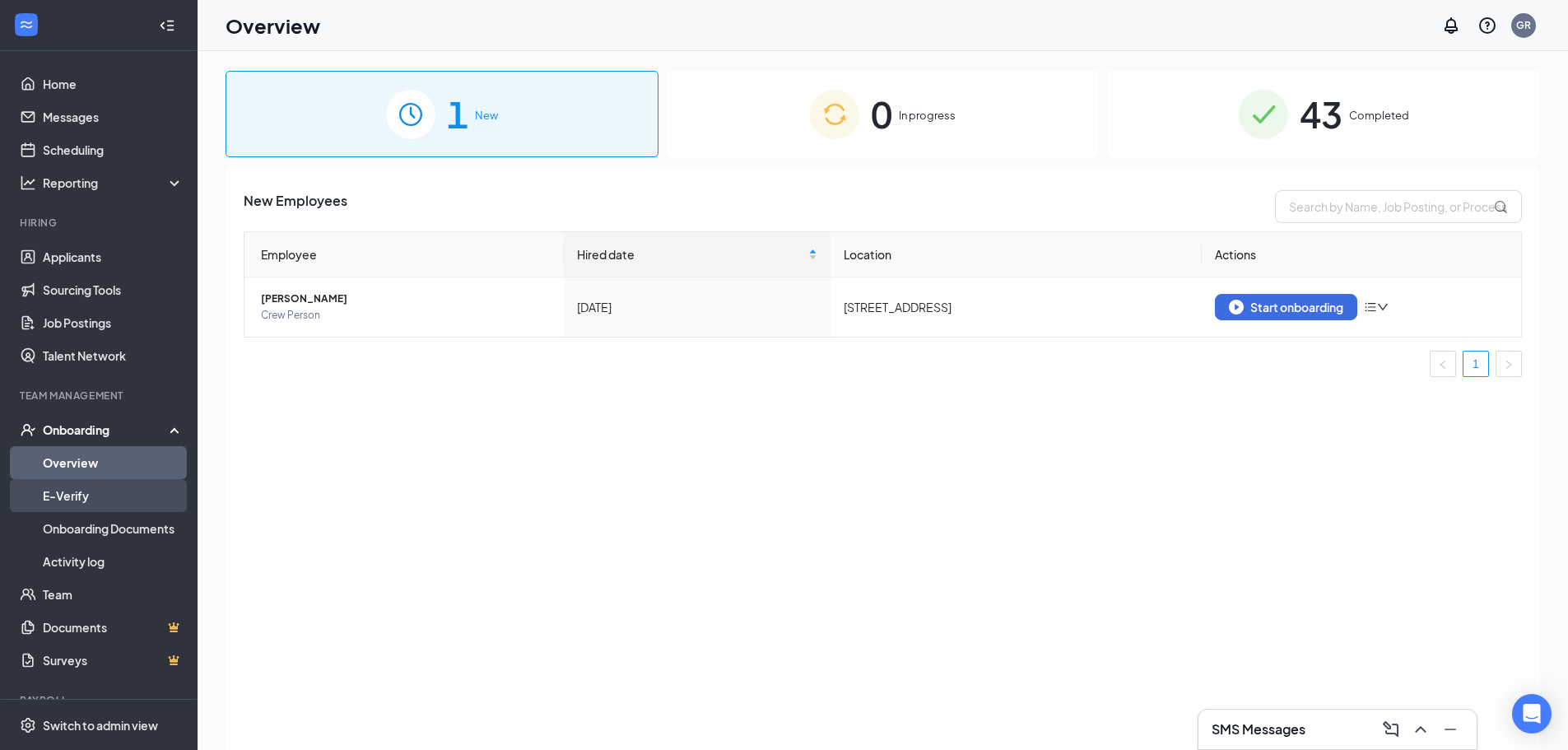
click at [60, 507] on link "E-Verify" at bounding box center [113, 496] width 141 height 33
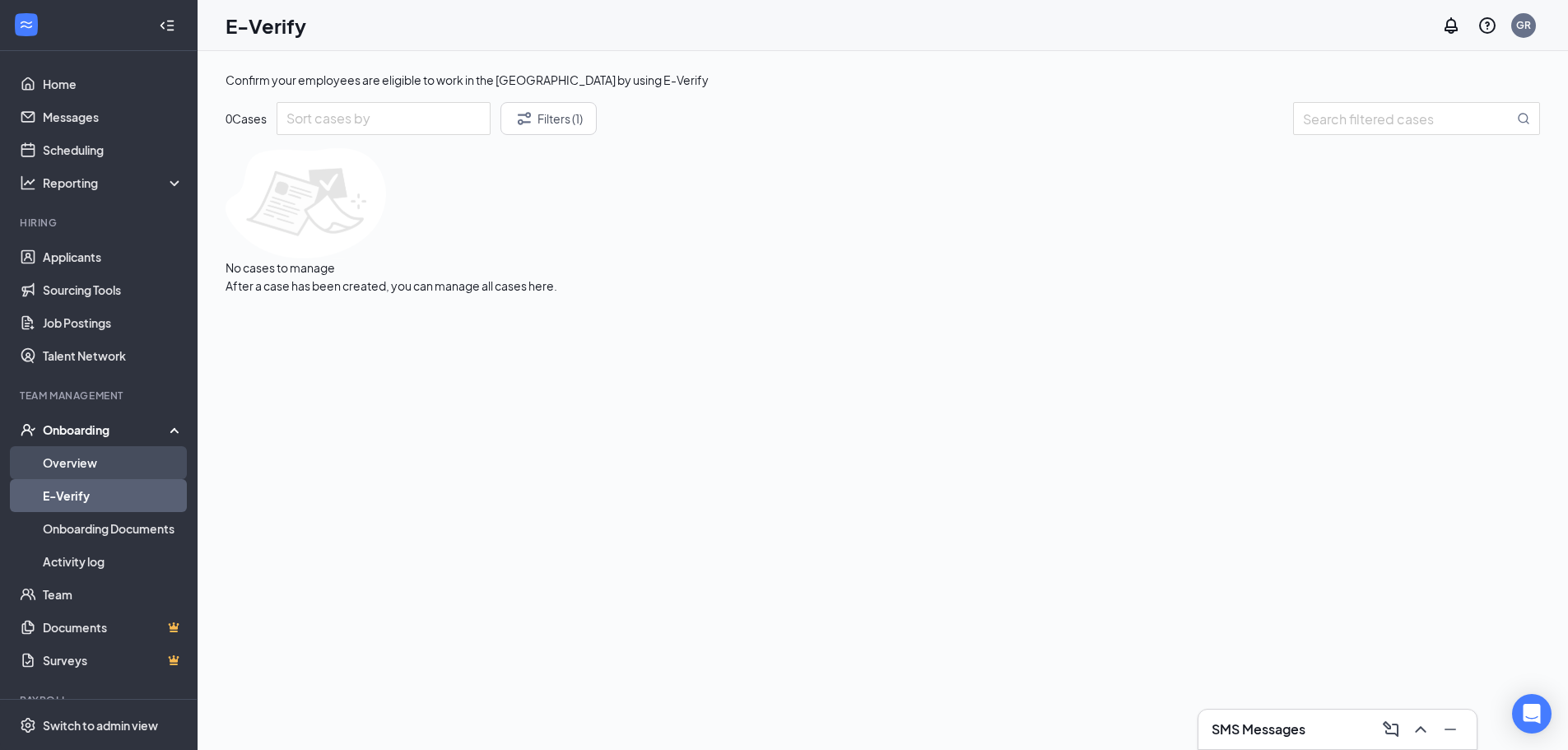
click at [62, 466] on link "Overview" at bounding box center [113, 462] width 141 height 33
